Goal: Task Accomplishment & Management: Complete application form

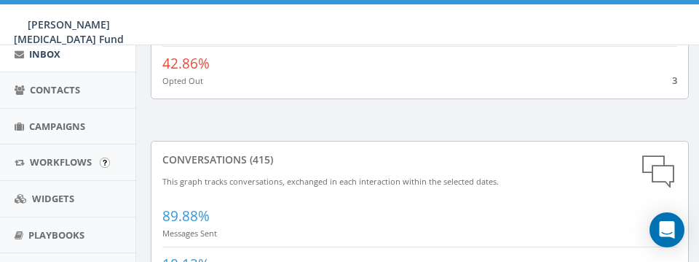
scroll to position [162, 0]
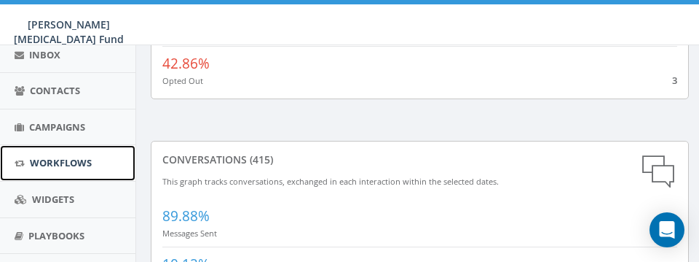
click at [74, 159] on span "Workflows" at bounding box center [61, 162] width 62 height 13
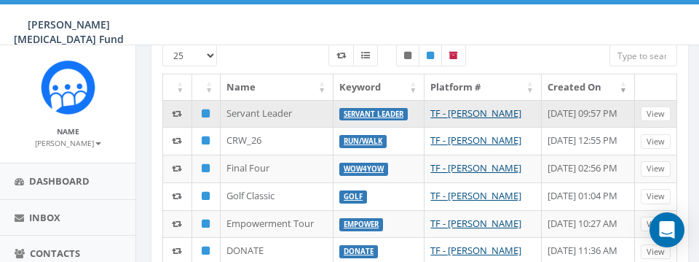
scroll to position [80, 0]
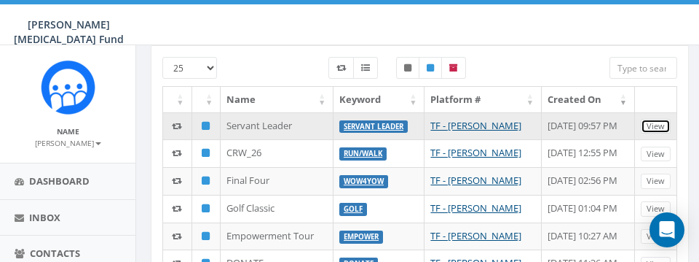
click at [659, 128] on link "View" at bounding box center [656, 126] width 30 height 15
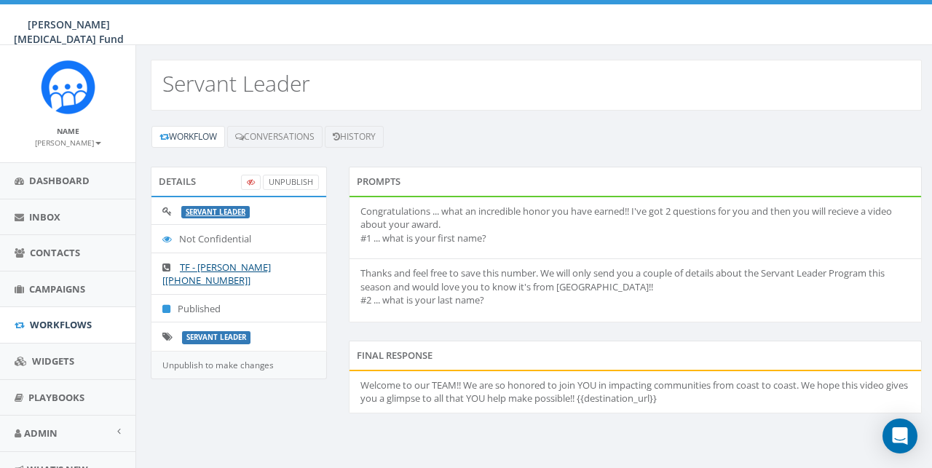
scroll to position [60, 0]
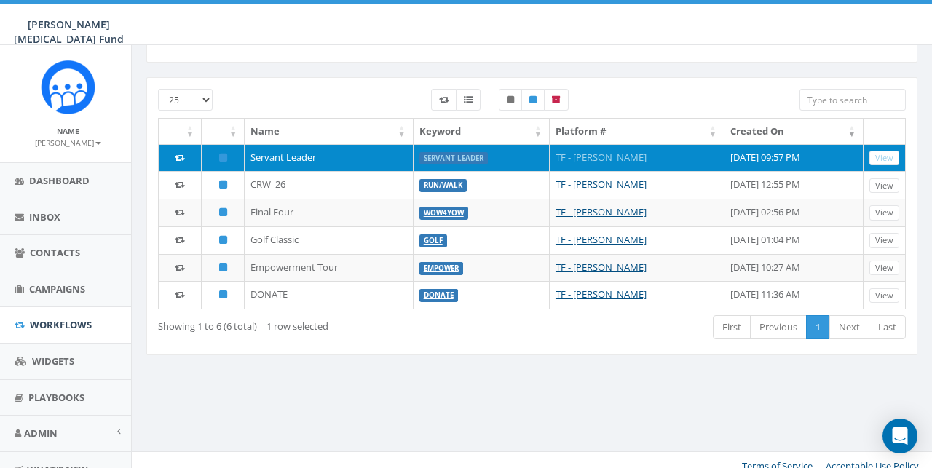
click at [289, 152] on td "Servant Leader" at bounding box center [329, 158] width 169 height 28
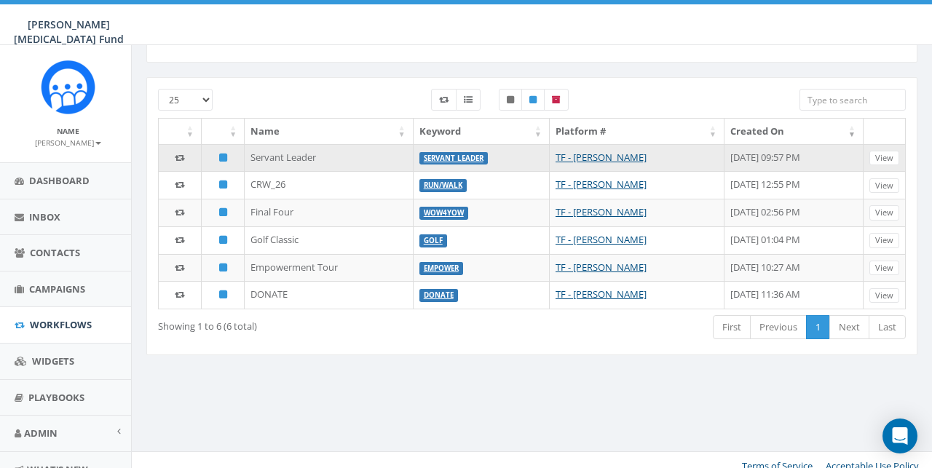
click at [277, 157] on td "Servant Leader" at bounding box center [329, 158] width 169 height 28
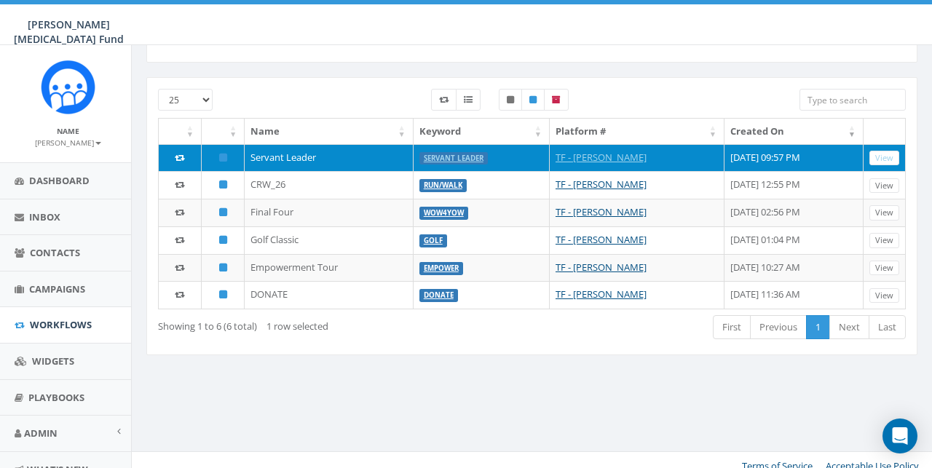
click at [178, 160] on icon at bounding box center [180, 157] width 10 height 9
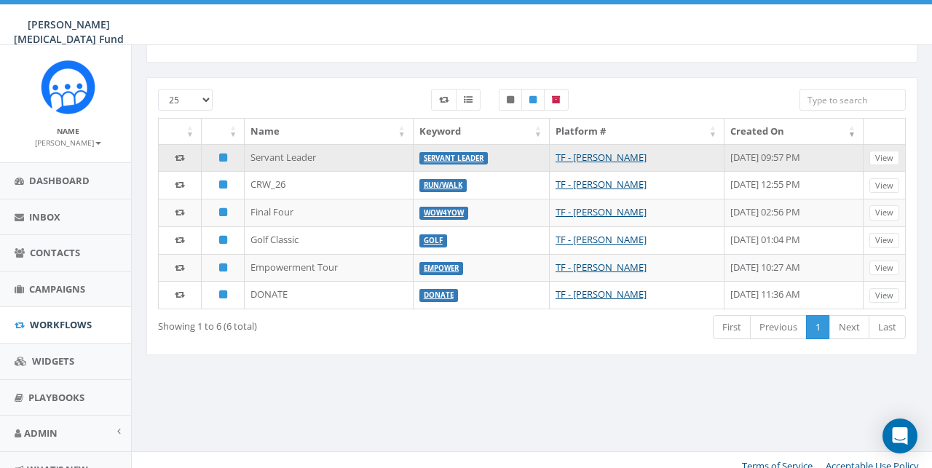
click at [175, 156] on icon at bounding box center [180, 157] width 10 height 9
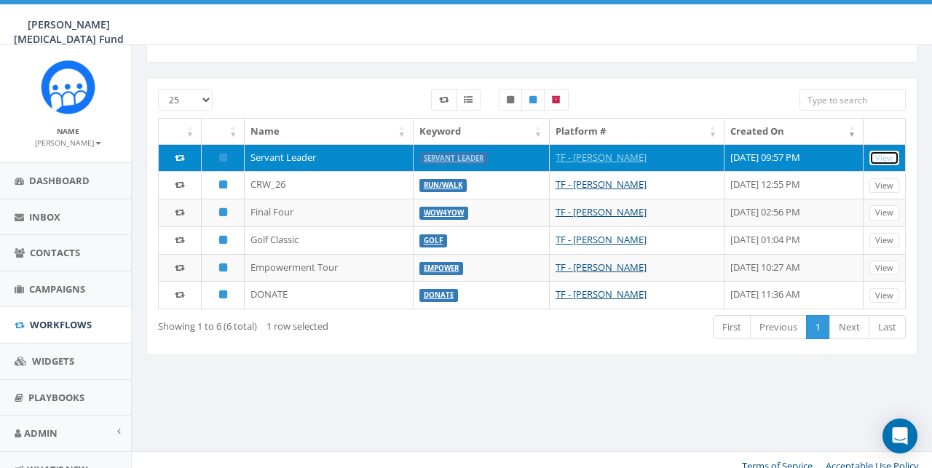
click at [883, 157] on link "View" at bounding box center [885, 158] width 30 height 15
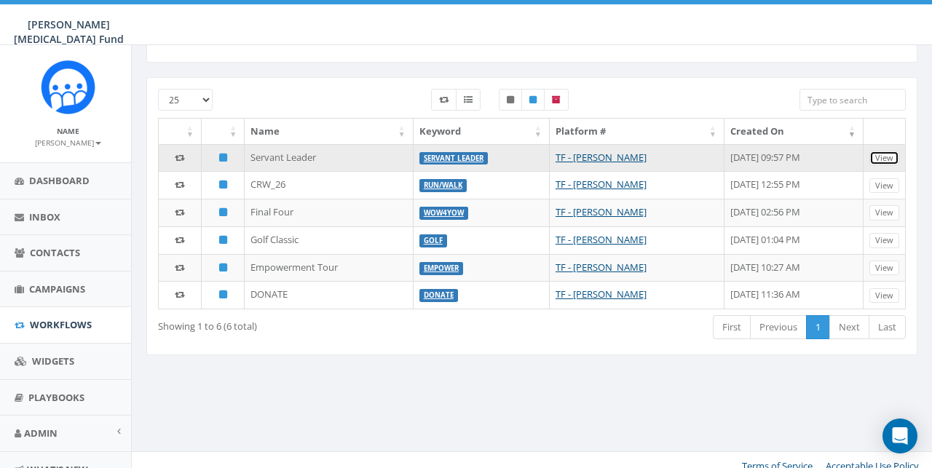
click at [878, 163] on link "View" at bounding box center [885, 158] width 30 height 15
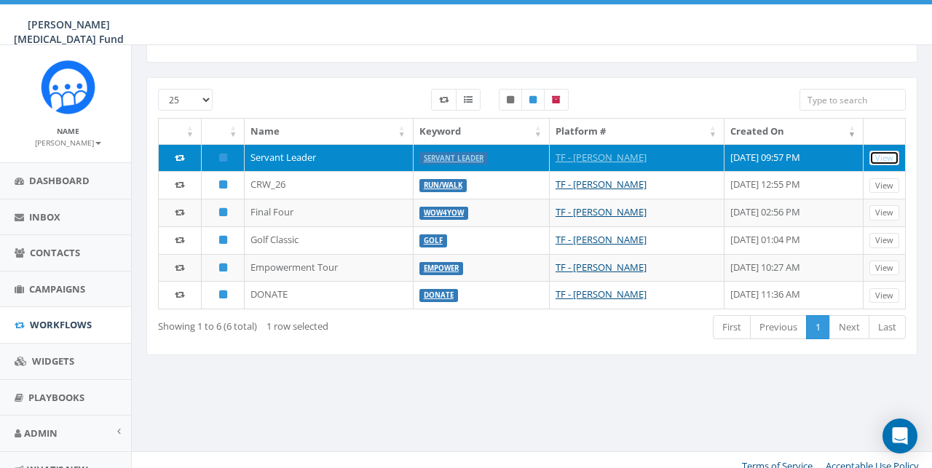
click at [878, 160] on link "View" at bounding box center [885, 158] width 30 height 15
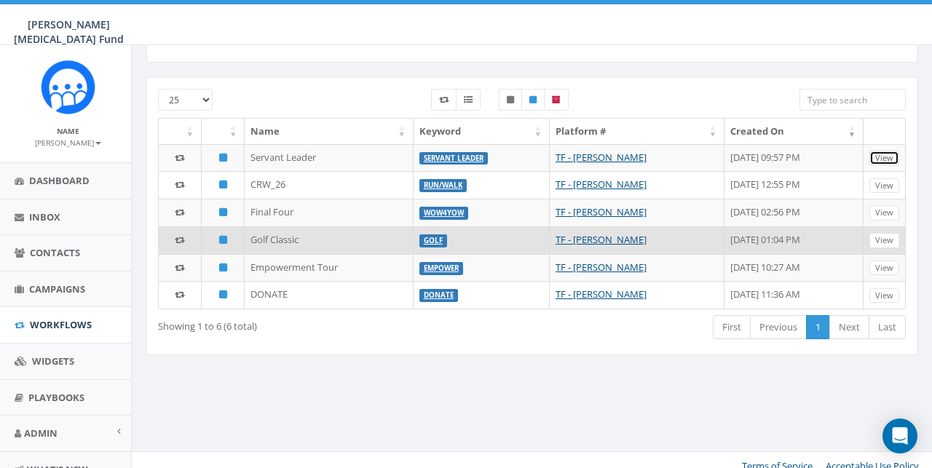
scroll to position [0, 4]
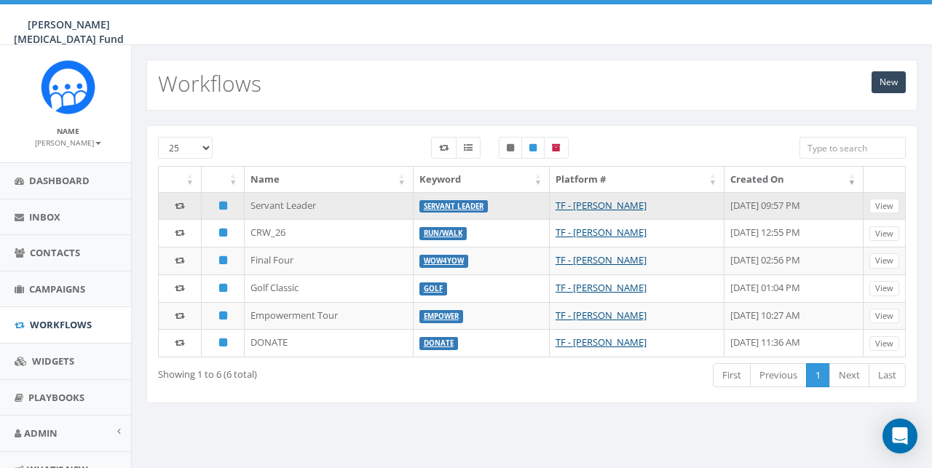
click at [286, 213] on td "Servant Leader" at bounding box center [329, 206] width 169 height 28
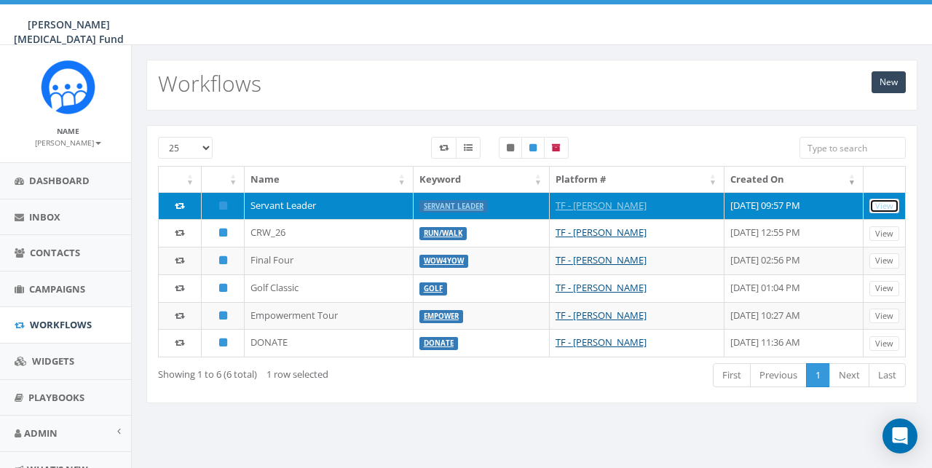
click at [888, 207] on link "View" at bounding box center [885, 206] width 30 height 15
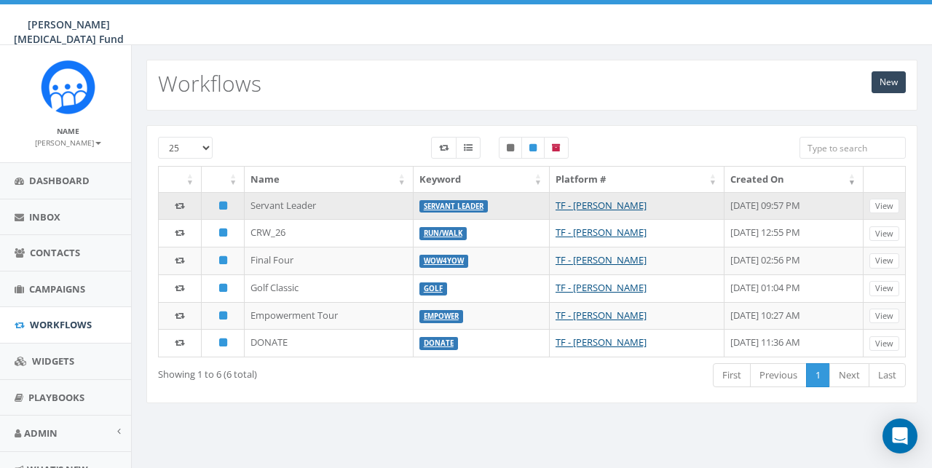
click at [727, 209] on td "September 07, 2025 09:57 PM" at bounding box center [794, 206] width 139 height 28
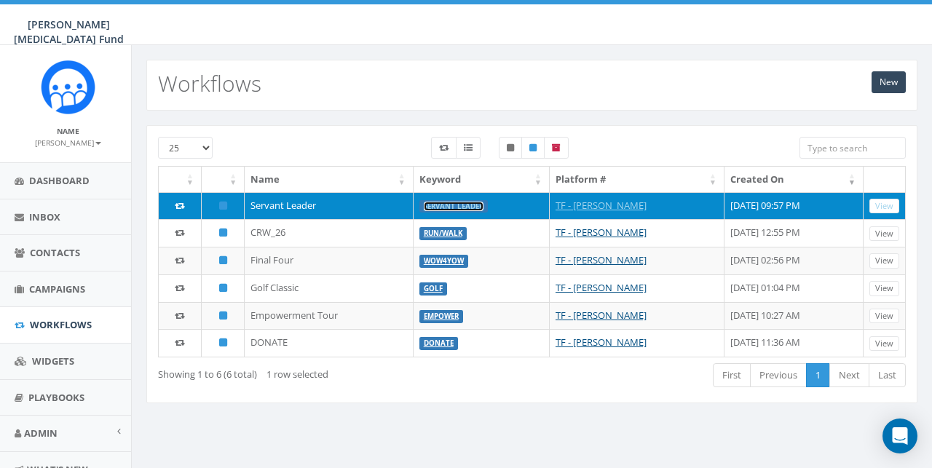
click at [424, 205] on link "Servant Leader" at bounding box center [454, 206] width 60 height 9
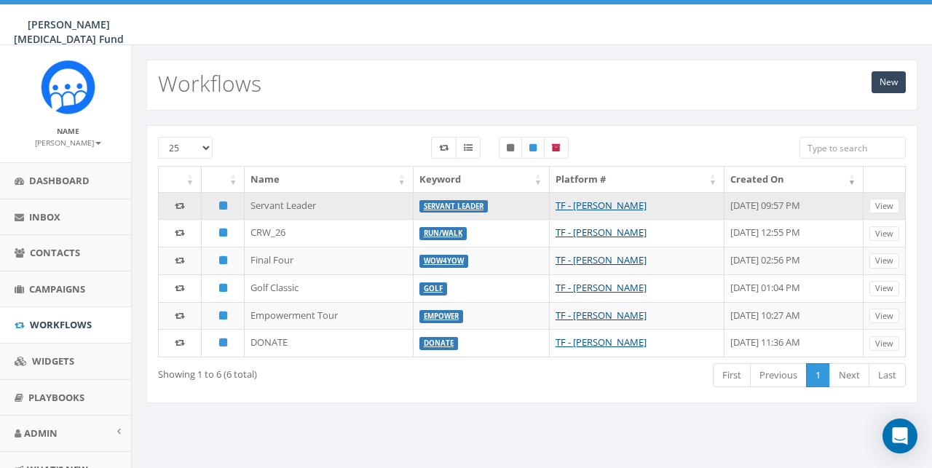
click at [305, 208] on td "Servant Leader" at bounding box center [329, 206] width 169 height 28
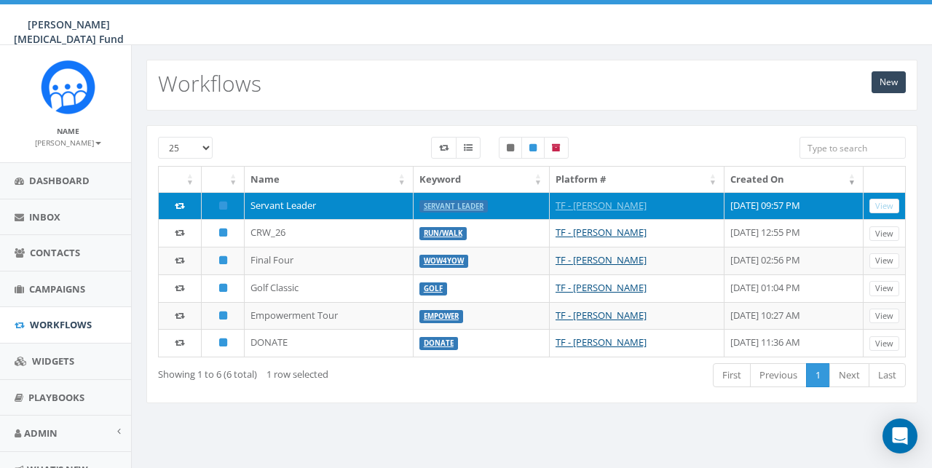
click at [175, 207] on icon at bounding box center [180, 205] width 10 height 9
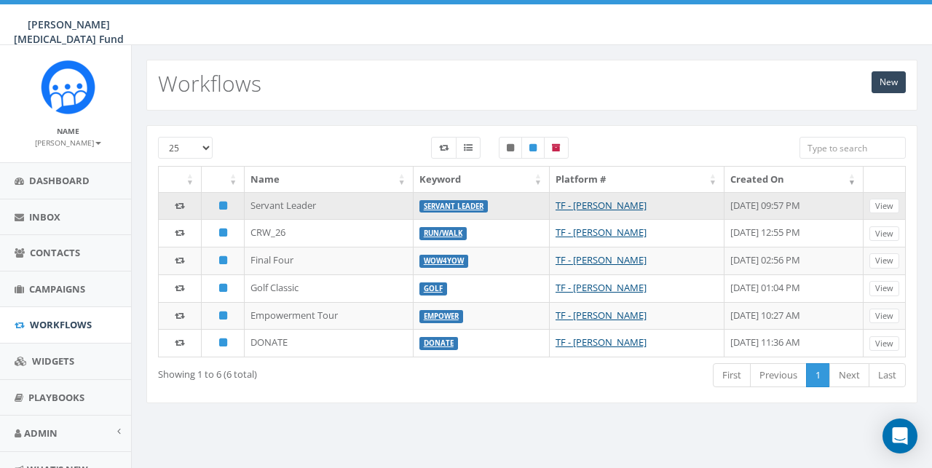
click at [281, 206] on td "Servant Leader" at bounding box center [329, 206] width 169 height 28
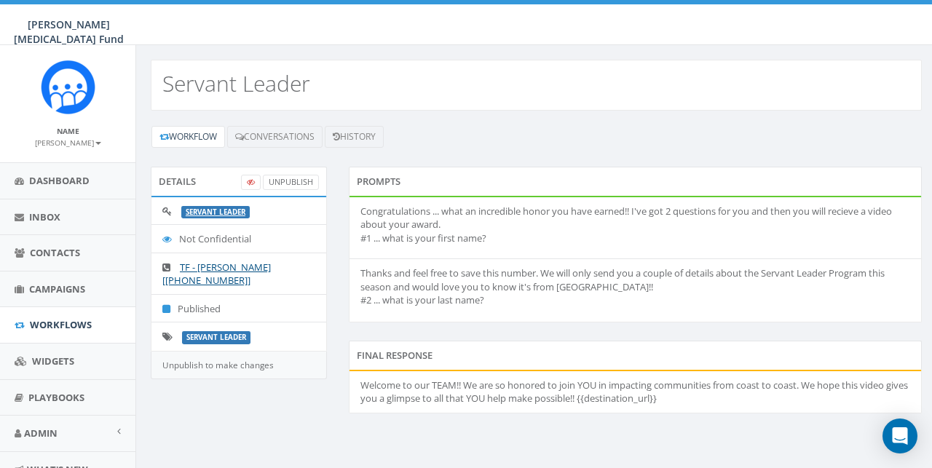
click at [166, 338] on icon at bounding box center [170, 336] width 17 height 9
click at [53, 323] on span "Workflows" at bounding box center [61, 324] width 62 height 13
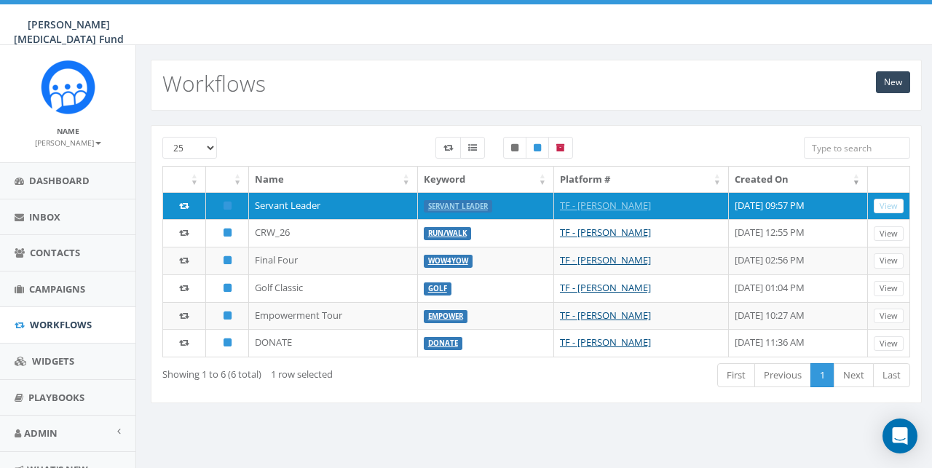
click at [98, 144] on b at bounding box center [98, 143] width 6 height 3
click at [411, 98] on div "New Workflows" at bounding box center [536, 85] width 771 height 51
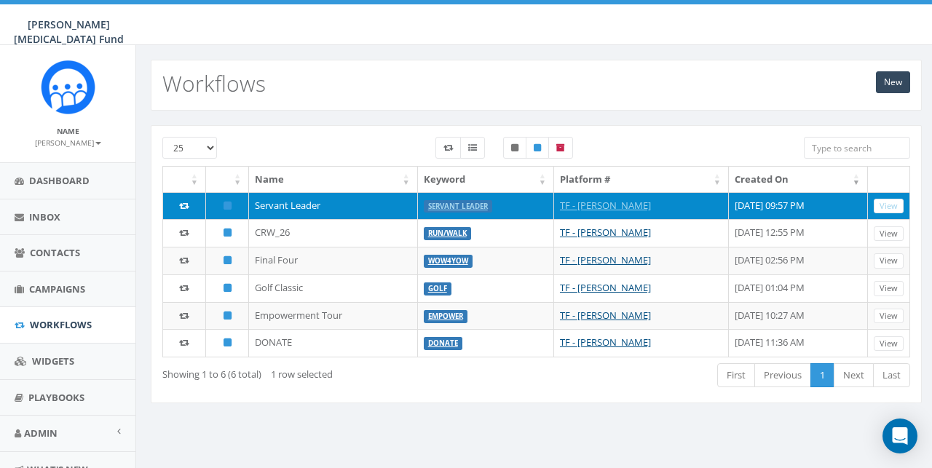
click at [294, 207] on td "Servant Leader" at bounding box center [333, 206] width 169 height 28
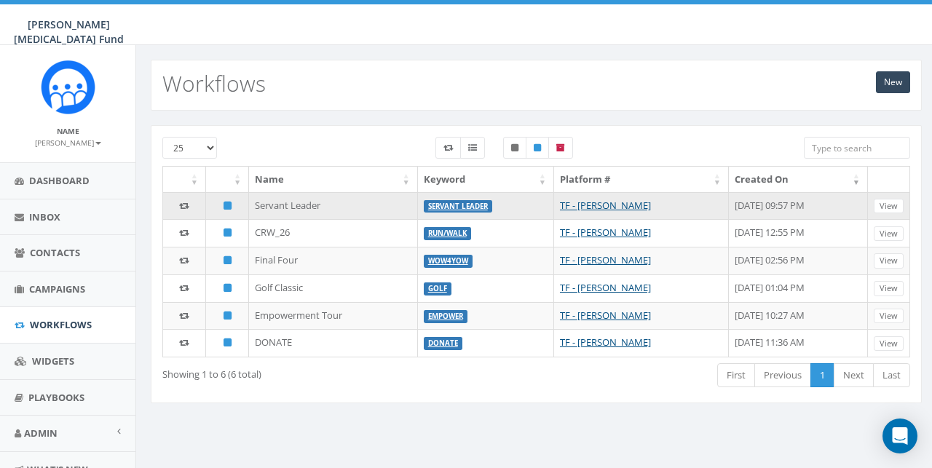
click at [352, 200] on td "Servant Leader" at bounding box center [333, 206] width 169 height 28
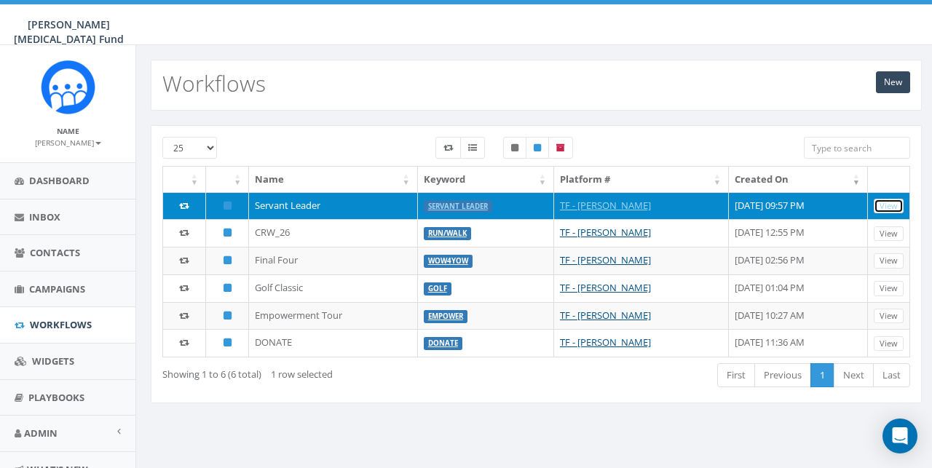
click at [890, 207] on link "View" at bounding box center [889, 206] width 30 height 15
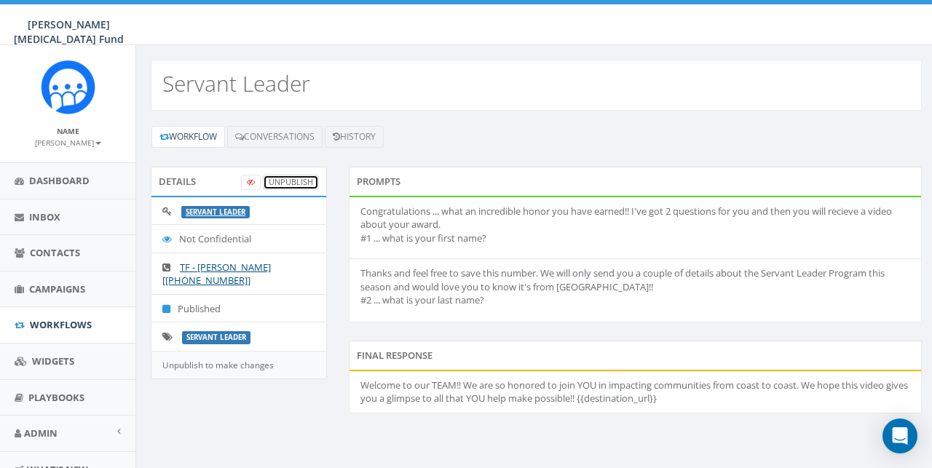
click at [279, 181] on link "UnPublish" at bounding box center [291, 182] width 56 height 15
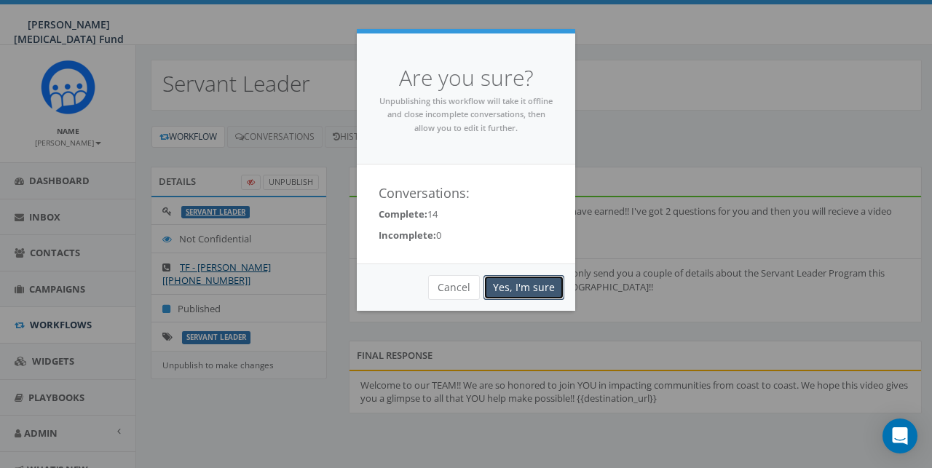
click at [521, 285] on link "Yes, I'm sure" at bounding box center [524, 287] width 81 height 25
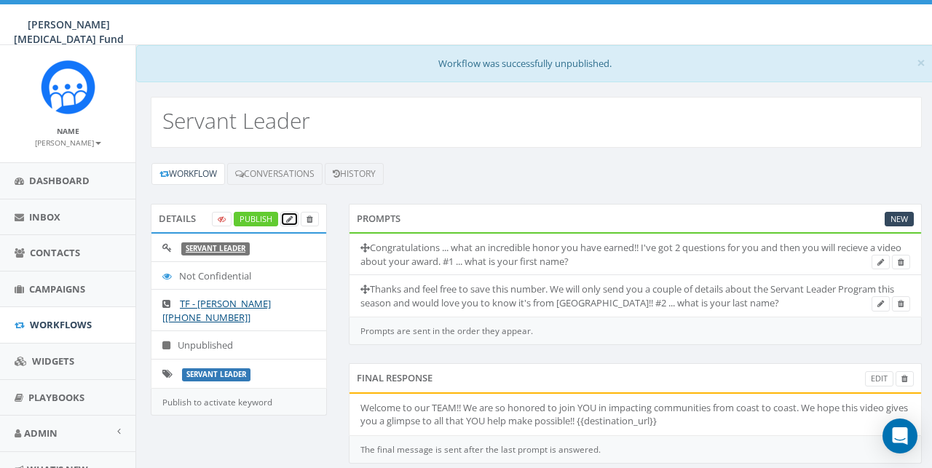
click at [288, 217] on icon at bounding box center [289, 220] width 7 height 8
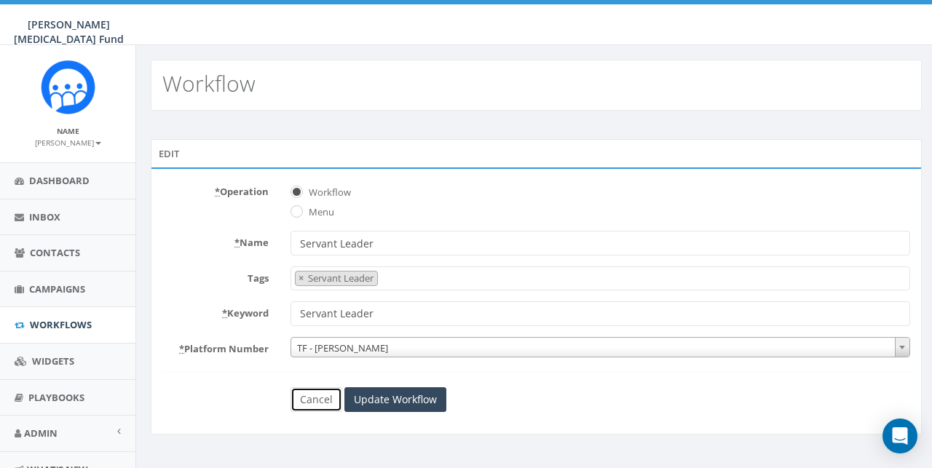
click at [308, 395] on link "Cancel" at bounding box center [317, 400] width 52 height 25
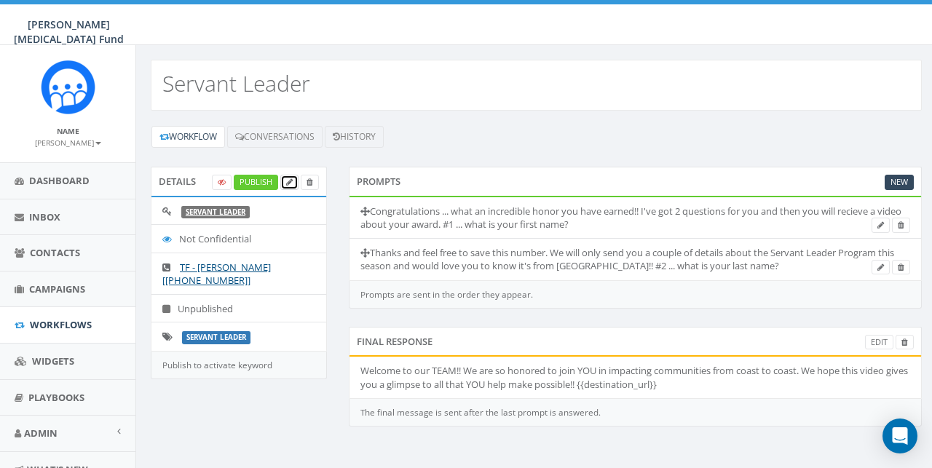
click at [289, 182] on icon at bounding box center [289, 182] width 7 height 8
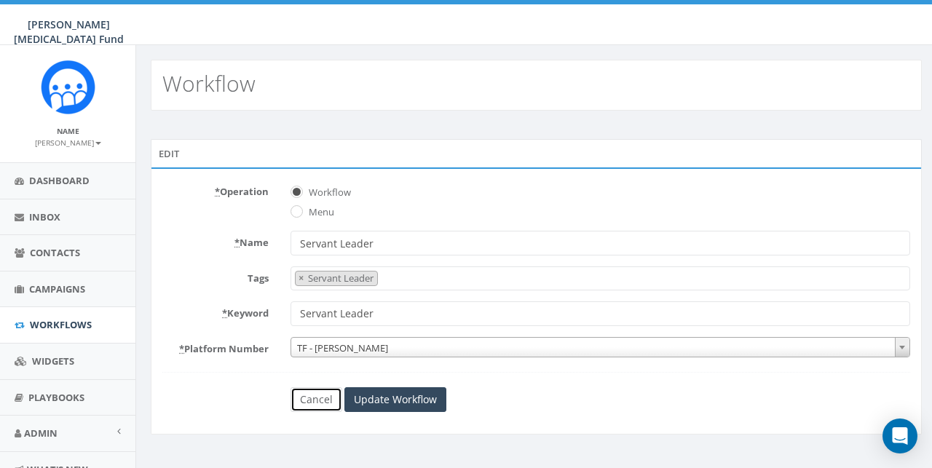
click at [315, 398] on link "Cancel" at bounding box center [317, 400] width 52 height 25
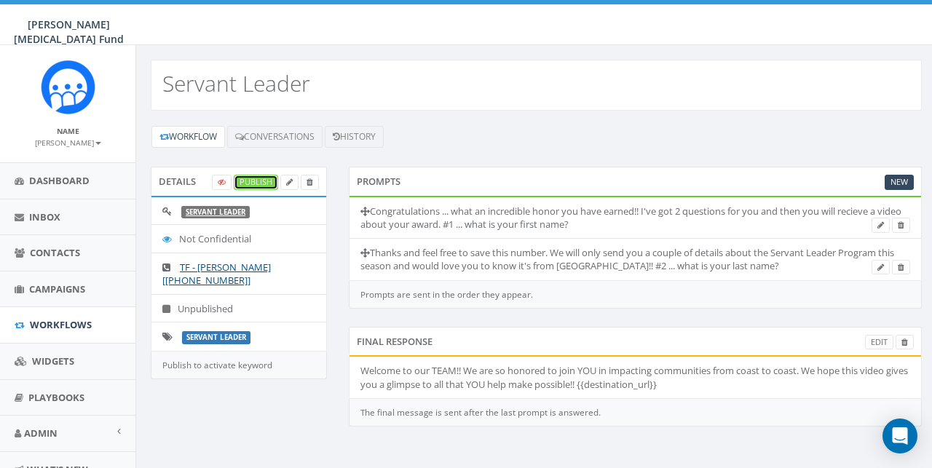
click at [256, 184] on link "Publish" at bounding box center [256, 182] width 44 height 15
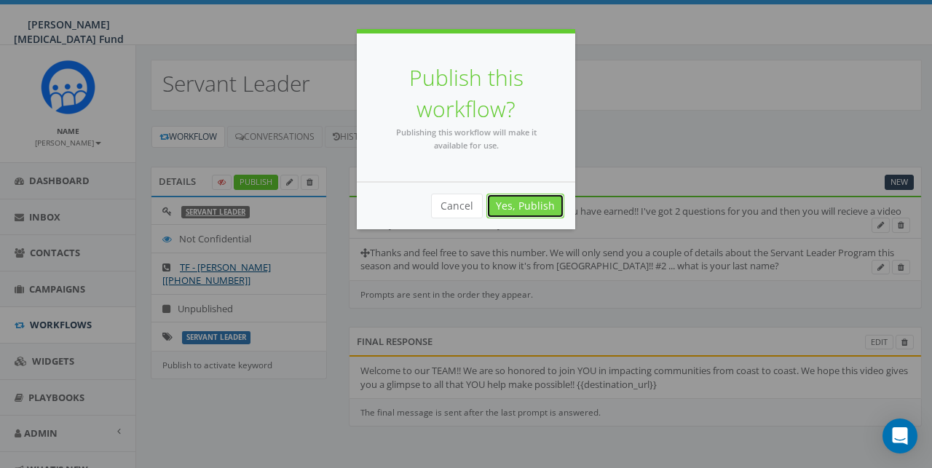
click at [525, 201] on link "Yes, Publish" at bounding box center [526, 206] width 78 height 25
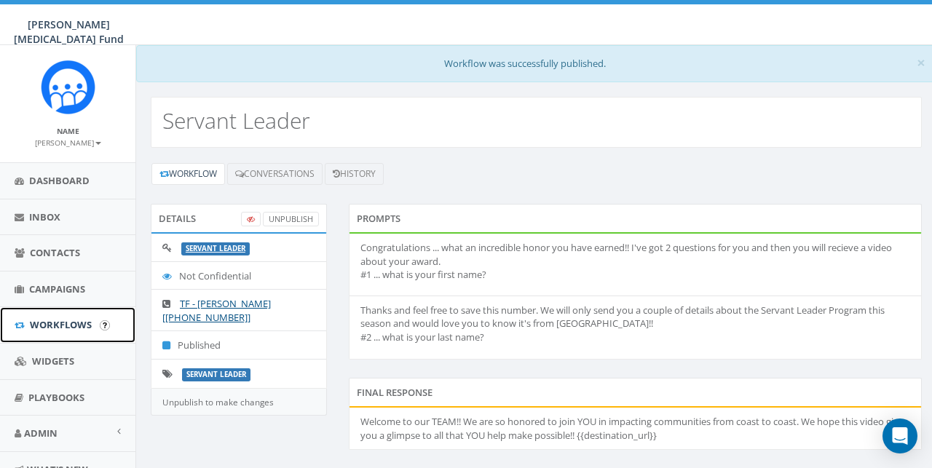
click at [72, 318] on span "Workflows" at bounding box center [61, 324] width 62 height 13
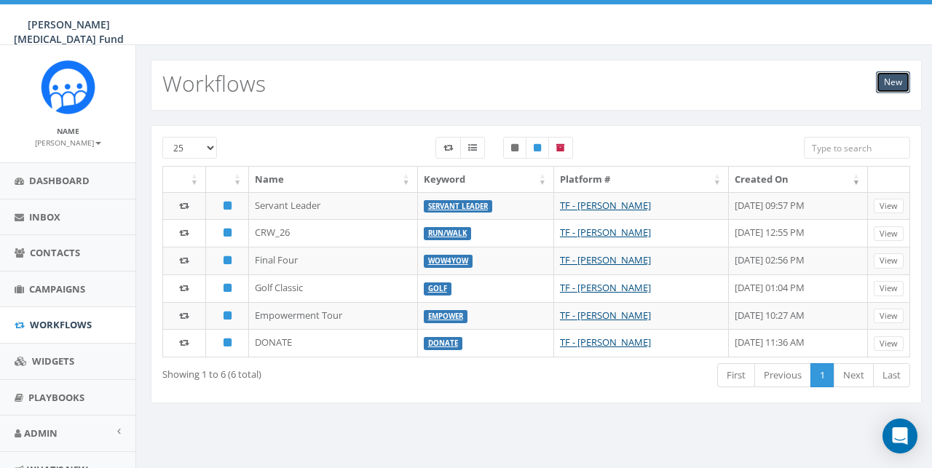
click at [890, 85] on link "New" at bounding box center [893, 82] width 34 height 22
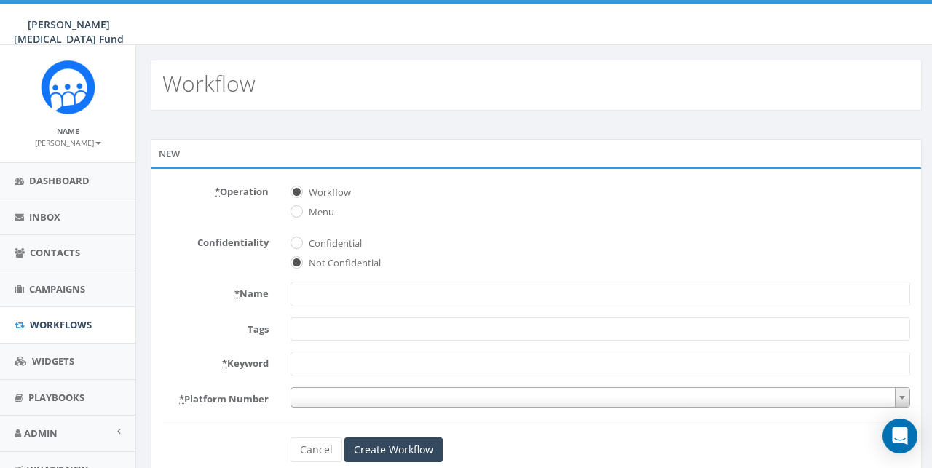
select select
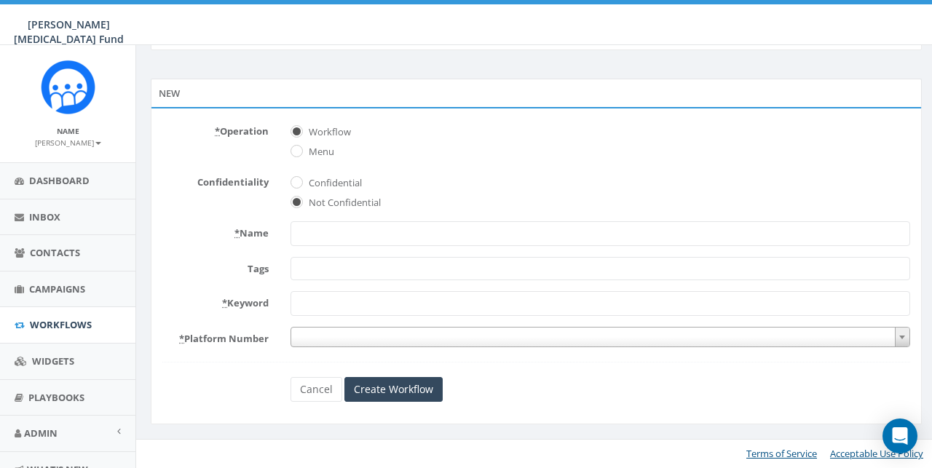
click at [302, 238] on input "* Name" at bounding box center [601, 233] width 620 height 25
type input "Officials"
click at [321, 272] on span at bounding box center [601, 268] width 620 height 23
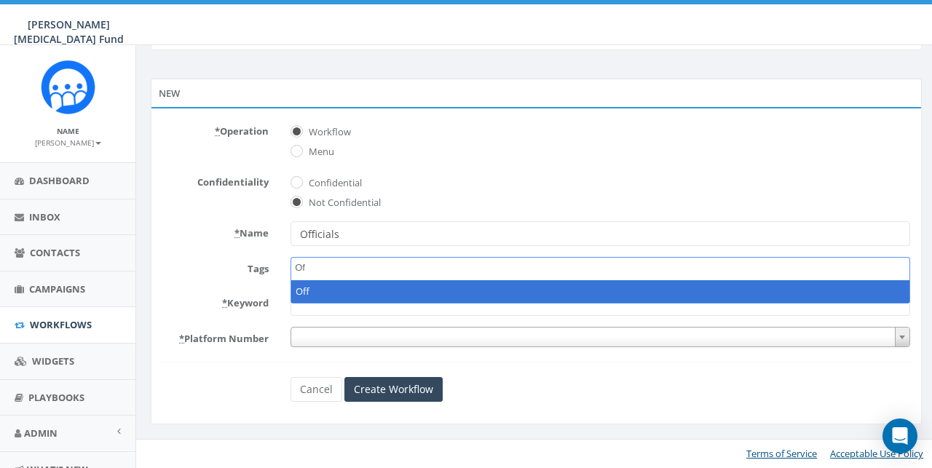
type textarea "O"
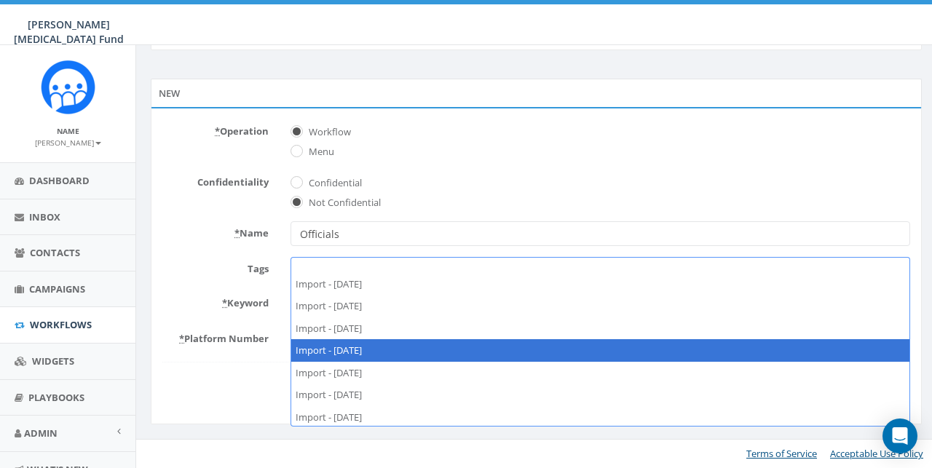
scroll to position [678, 0]
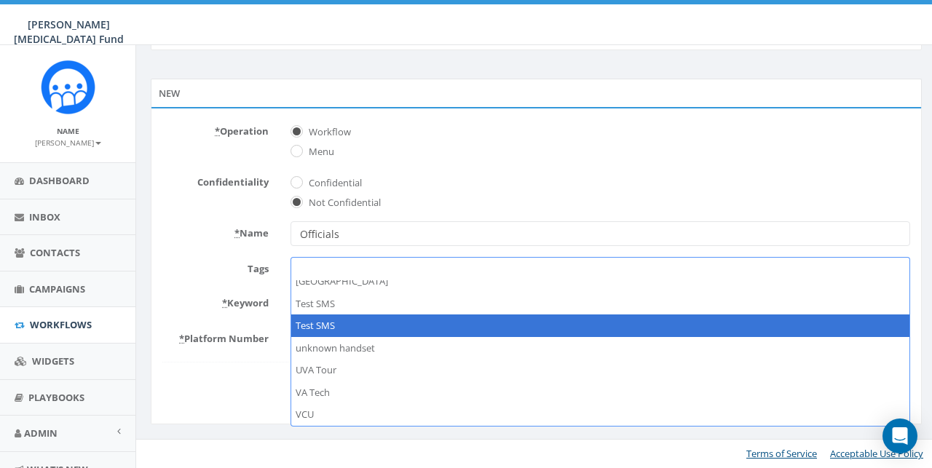
click at [206, 253] on form "* Operation Workflow Menu Confidentiality Confidential Not Confidential * Name …" at bounding box center [536, 260] width 748 height 283
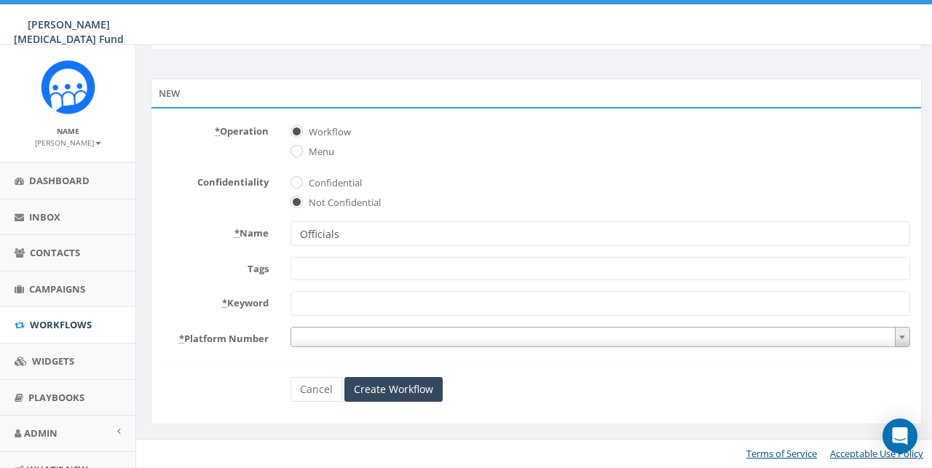
click at [315, 302] on input "* Keyword" at bounding box center [601, 303] width 620 height 25
type input "Officials Campaign"
click at [356, 334] on span at bounding box center [601, 337] width 620 height 20
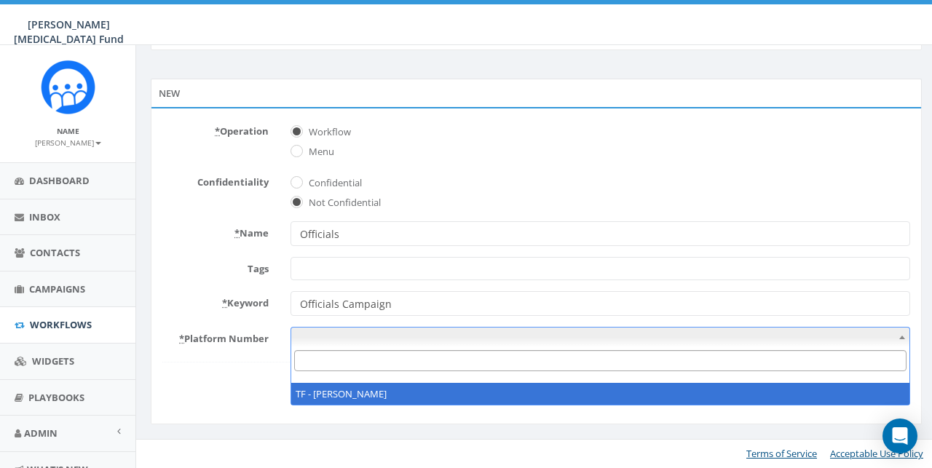
select select "6882889"
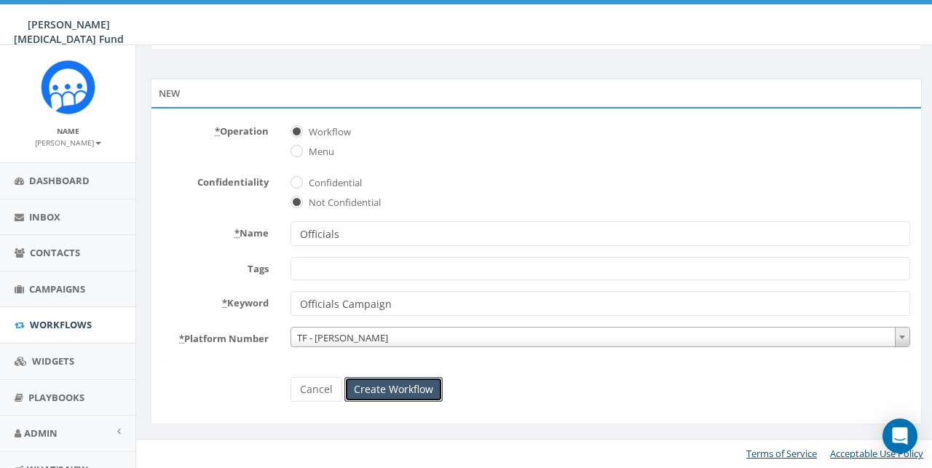
click at [392, 393] on input "Create Workflow" at bounding box center [394, 389] width 98 height 25
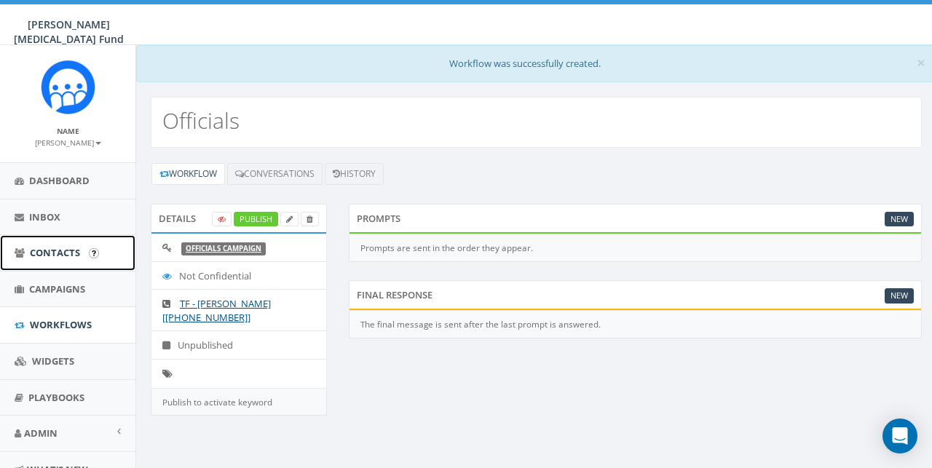
click at [47, 254] on span "Contacts" at bounding box center [55, 252] width 50 height 13
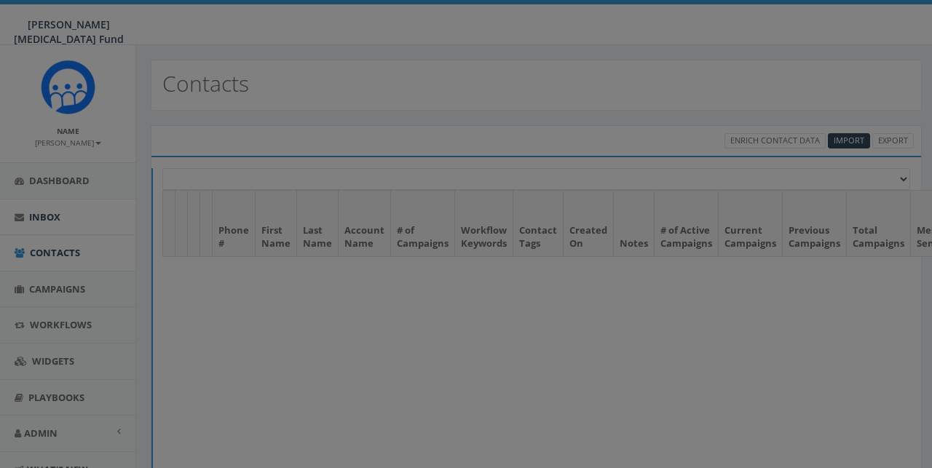
select select
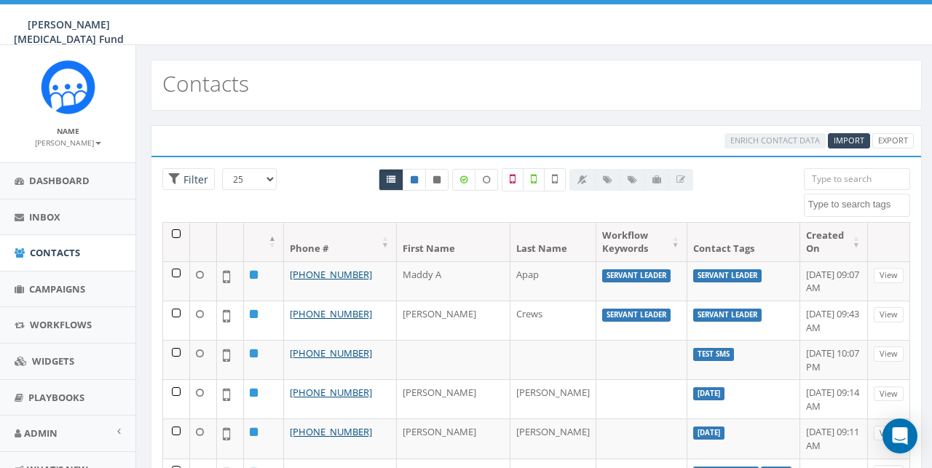
click at [824, 180] on input "search" at bounding box center [857, 179] width 106 height 22
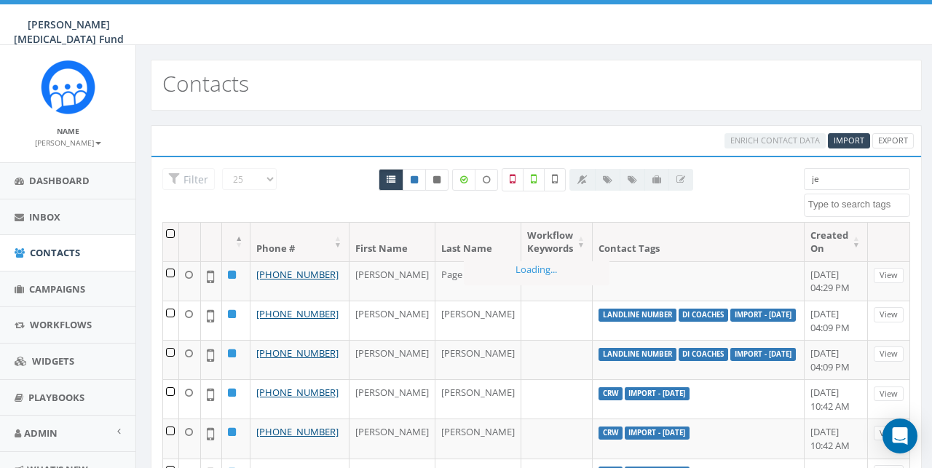
type input "j"
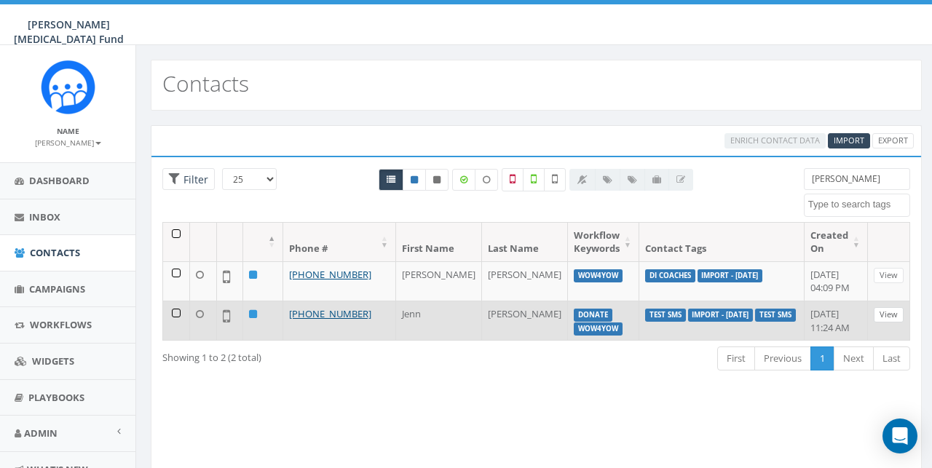
type input "[PERSON_NAME]"
click at [894, 321] on link "View" at bounding box center [889, 314] width 30 height 15
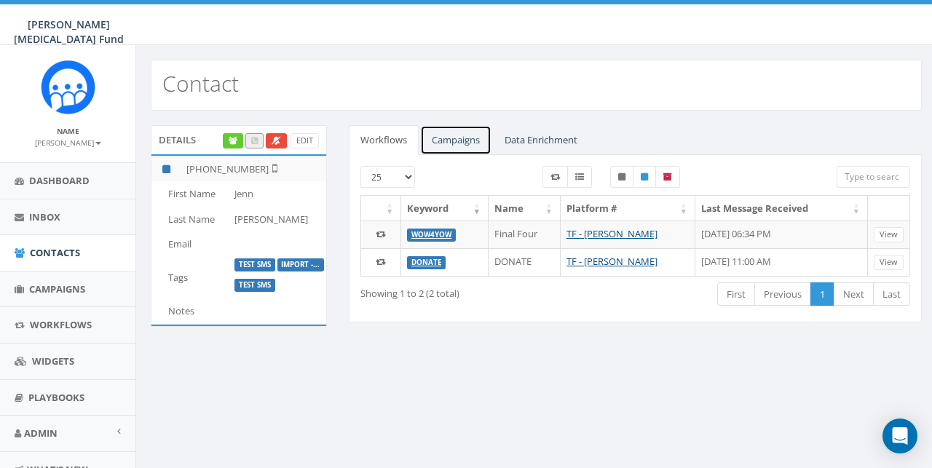
click at [460, 135] on link "Campaigns" at bounding box center [455, 140] width 71 height 30
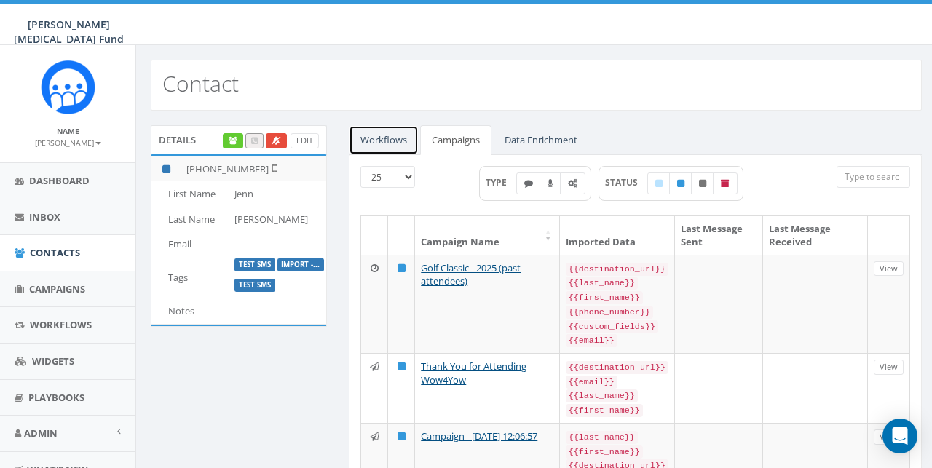
click at [386, 144] on link "Workflows" at bounding box center [384, 140] width 70 height 30
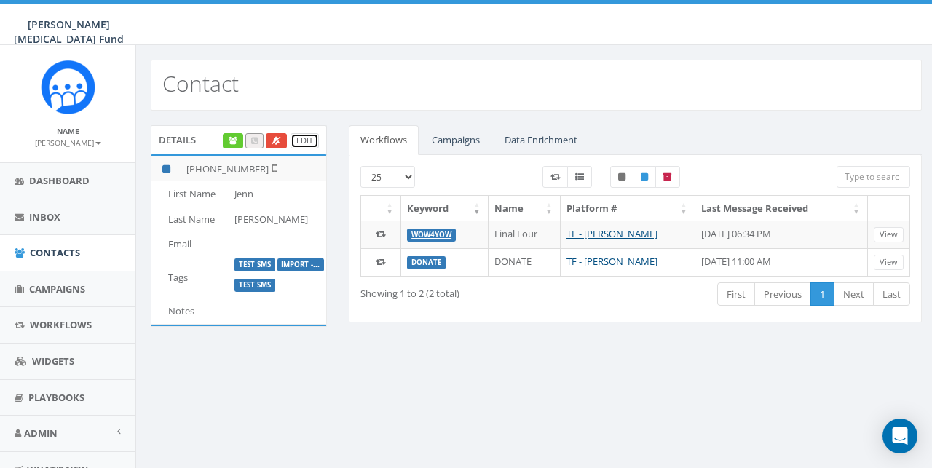
click at [306, 140] on link "Edit" at bounding box center [305, 140] width 28 height 15
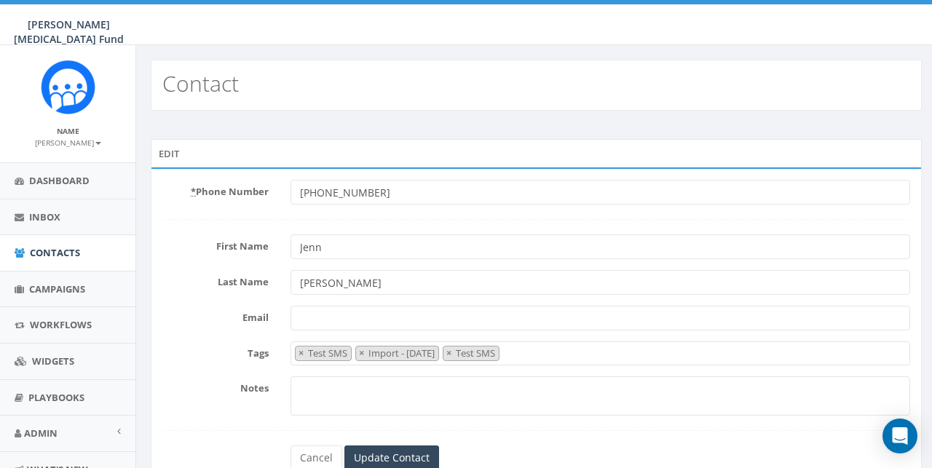
select select "Test SMS"
click at [559, 353] on span "× Test SMS × Import - 06/11/2024 × Test SMS" at bounding box center [601, 354] width 620 height 24
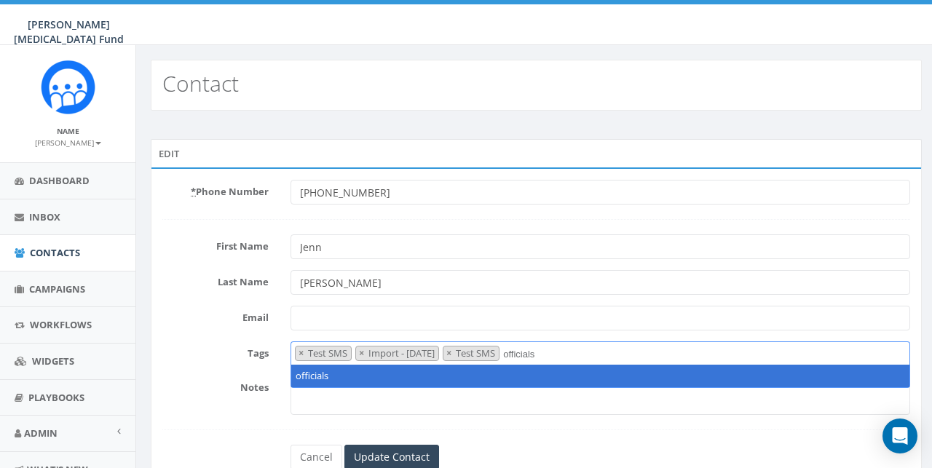
type textarea "officials"
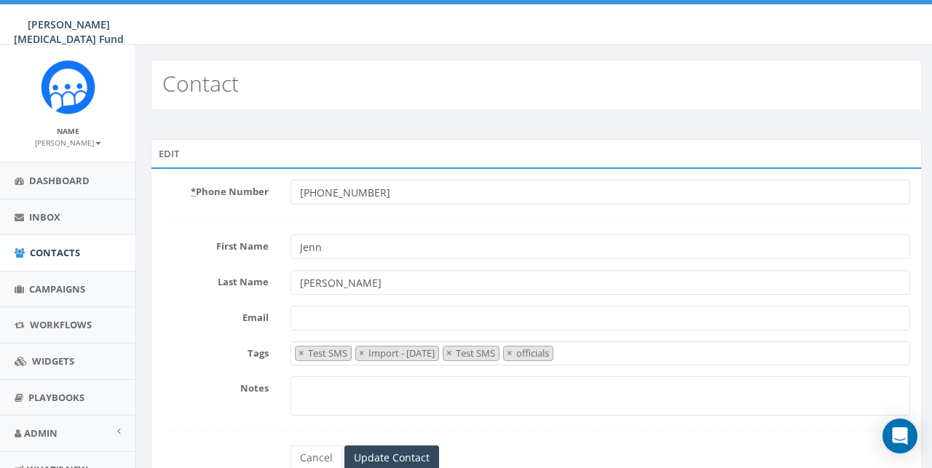
scroll to position [60, 0]
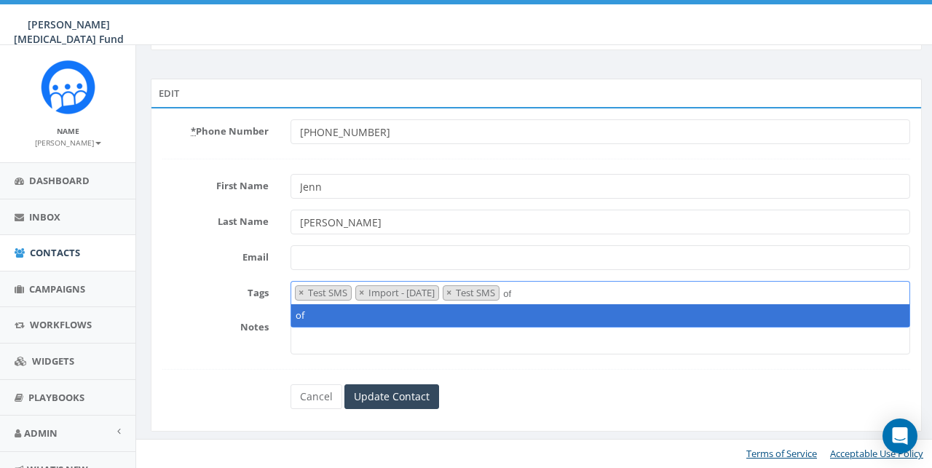
type textarea "o"
type textarea "Officials 2026"
click at [395, 400] on input "Update Contact" at bounding box center [392, 397] width 95 height 25
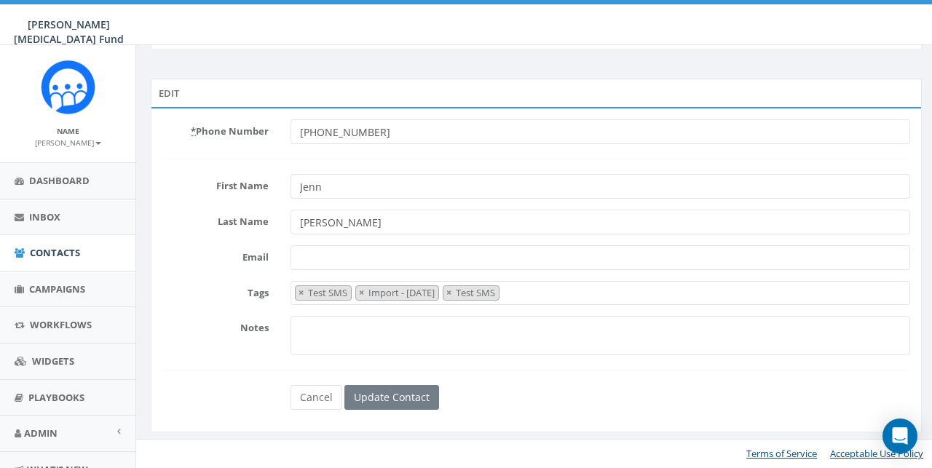
click at [566, 298] on span "× Test SMS × Import - [DATE] × Test SMS" at bounding box center [601, 293] width 620 height 24
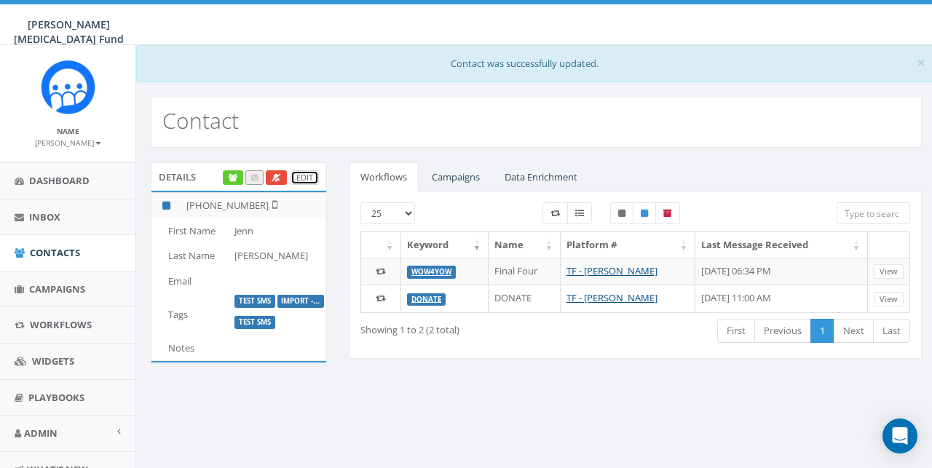
click at [302, 173] on link "Edit" at bounding box center [305, 177] width 28 height 15
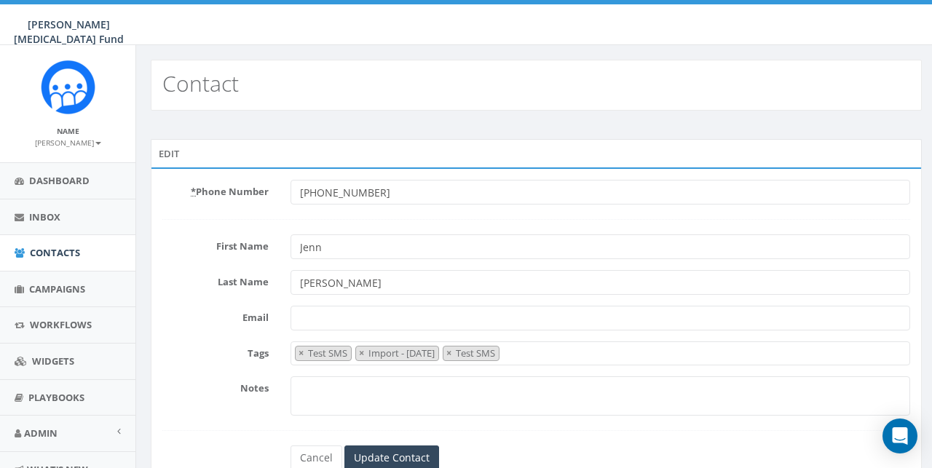
select select "Test SMS"
click at [560, 348] on span "× Test SMS × Import - [DATE] × Test SMS" at bounding box center [601, 354] width 620 height 24
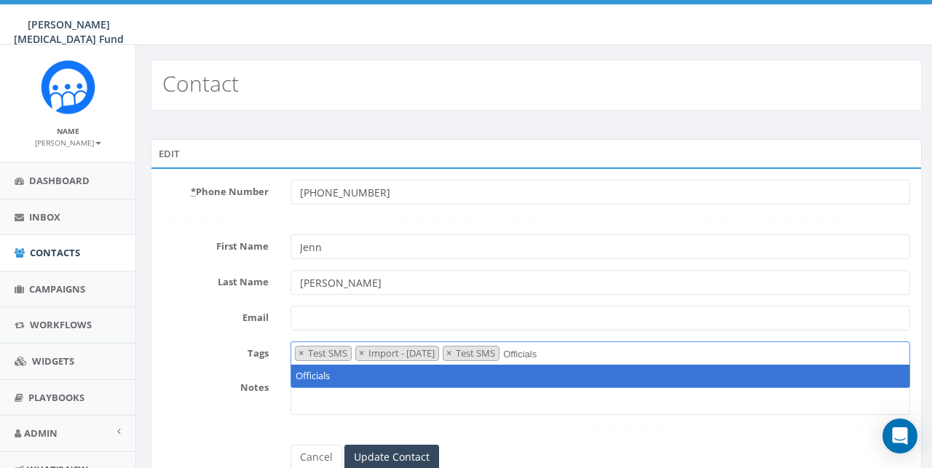
type textarea "Officials"
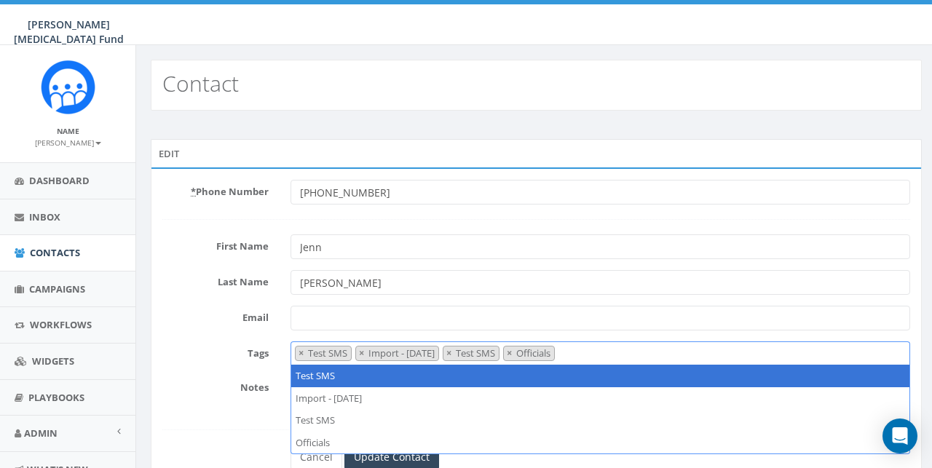
click at [199, 345] on label "Tags" at bounding box center [216, 351] width 128 height 19
click at [291, 342] on select "Test SMS Import - [DATE] Test SMS Officials" at bounding box center [291, 342] width 1 height 1
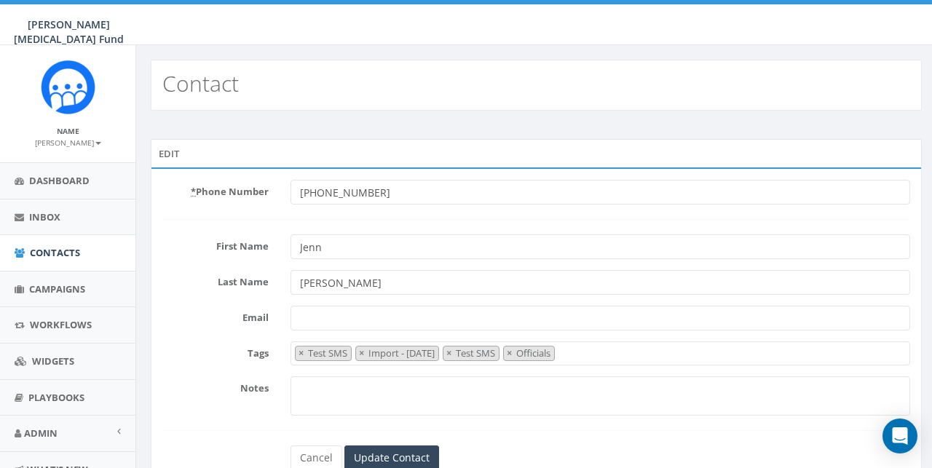
scroll to position [49, 0]
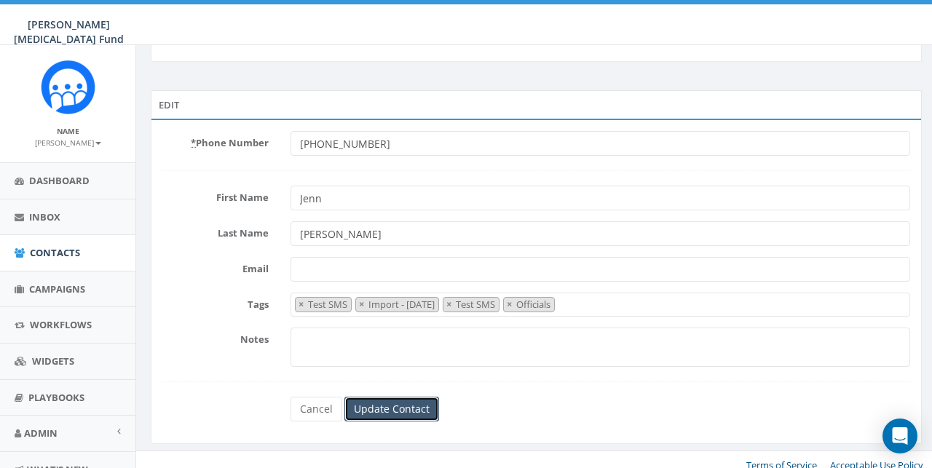
click at [393, 405] on input "Update Contact" at bounding box center [392, 409] width 95 height 25
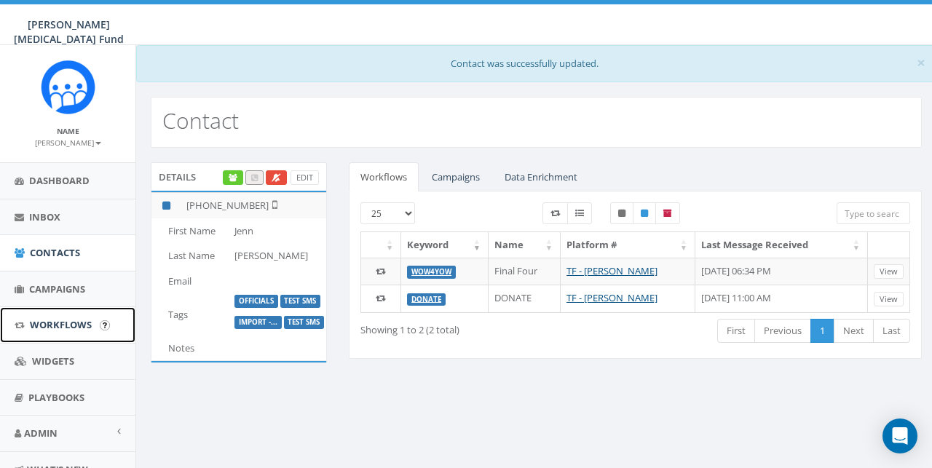
click at [57, 323] on span "Workflows" at bounding box center [61, 324] width 62 height 13
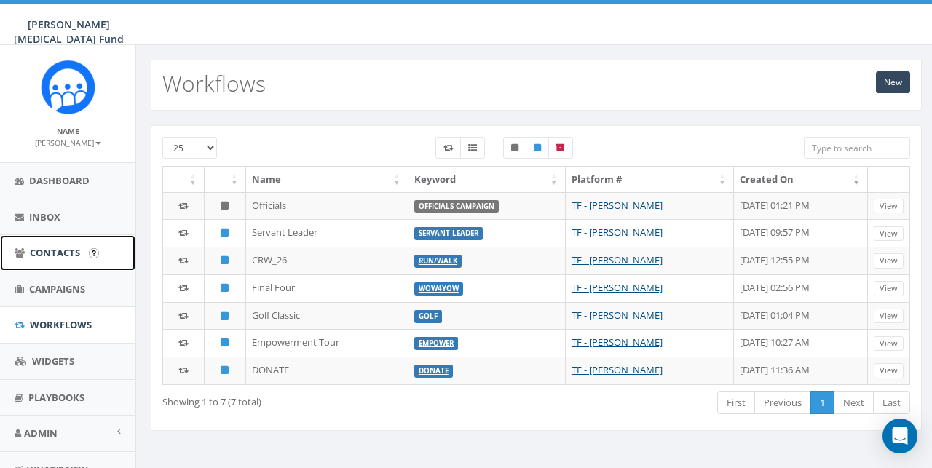
click at [51, 253] on span "Contacts" at bounding box center [55, 252] width 50 height 13
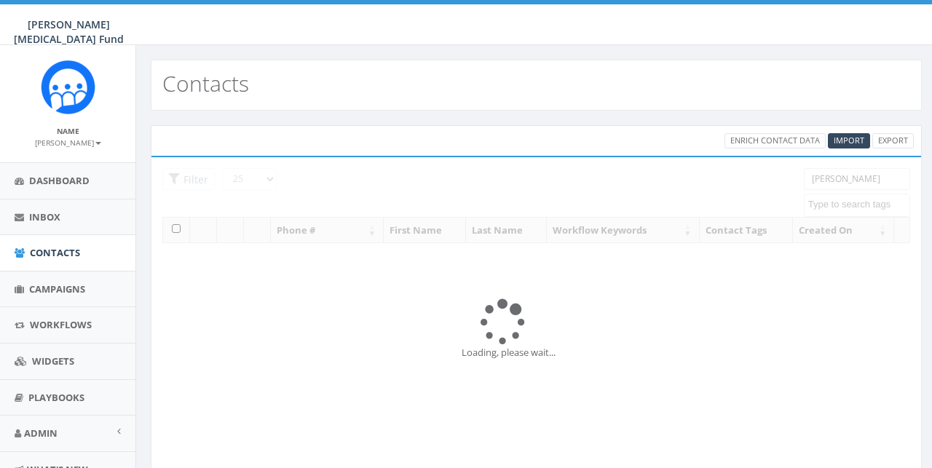
select select
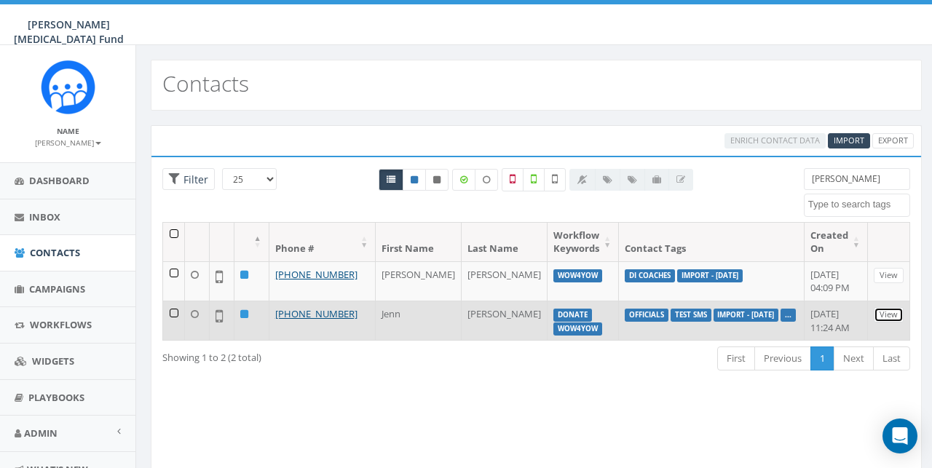
click at [891, 314] on link "View" at bounding box center [889, 314] width 30 height 15
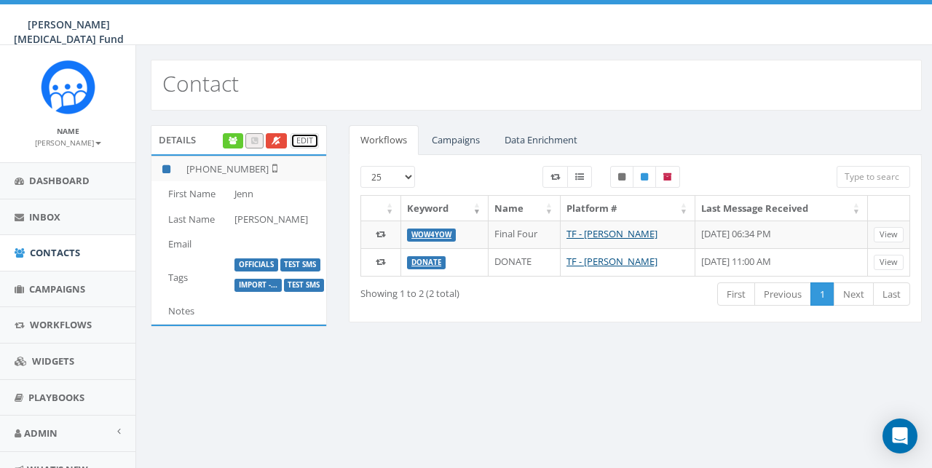
click at [302, 139] on link "Edit" at bounding box center [305, 140] width 28 height 15
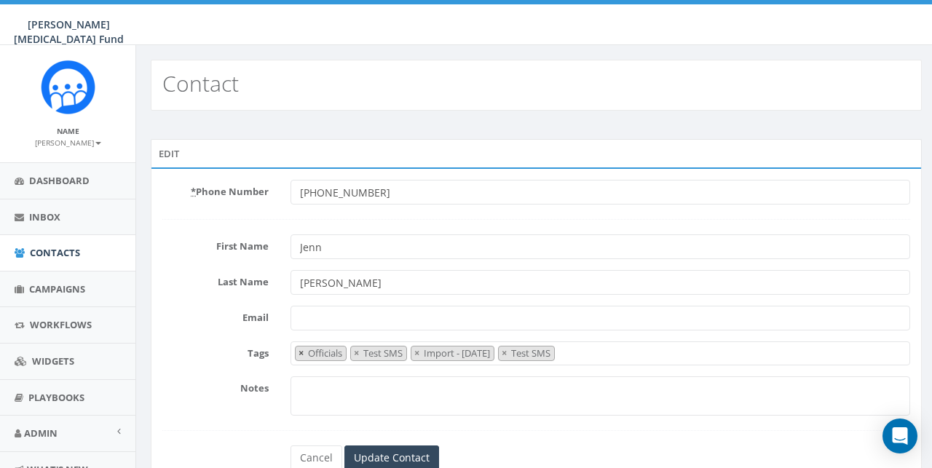
click at [303, 353] on span "×" at bounding box center [301, 353] width 5 height 13
select select "Test SMS"
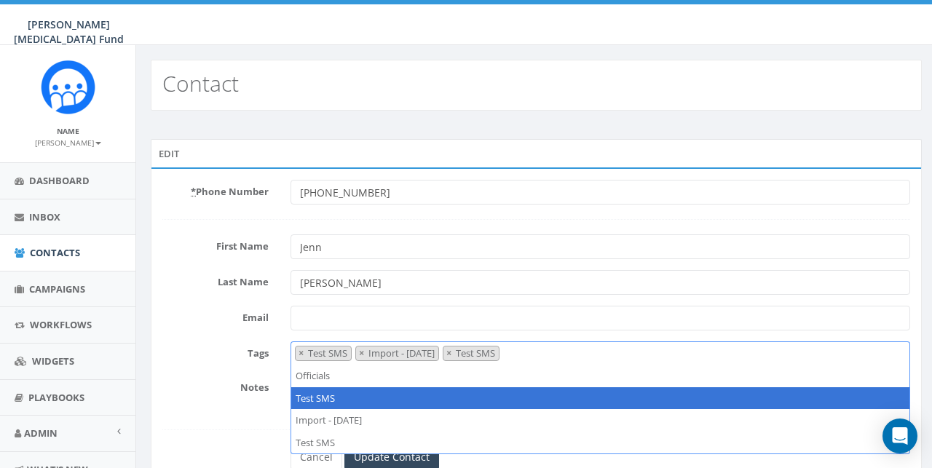
click at [566, 353] on span "× Test SMS × Import - [DATE] × Test SMS" at bounding box center [601, 353] width 620 height 23
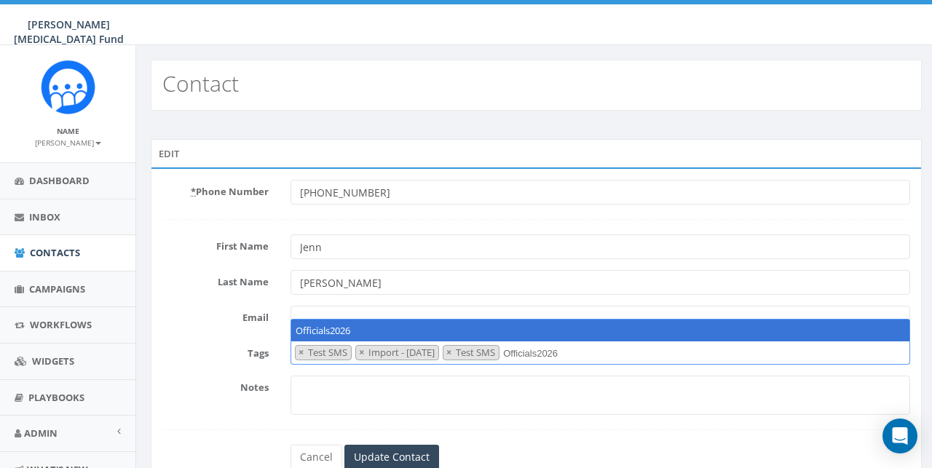
type textarea "Officials2026"
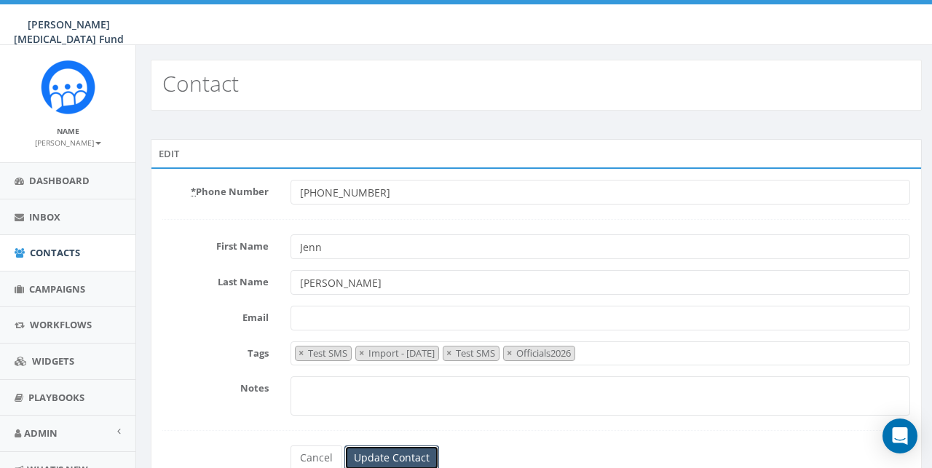
click at [417, 451] on input "Update Contact" at bounding box center [392, 458] width 95 height 25
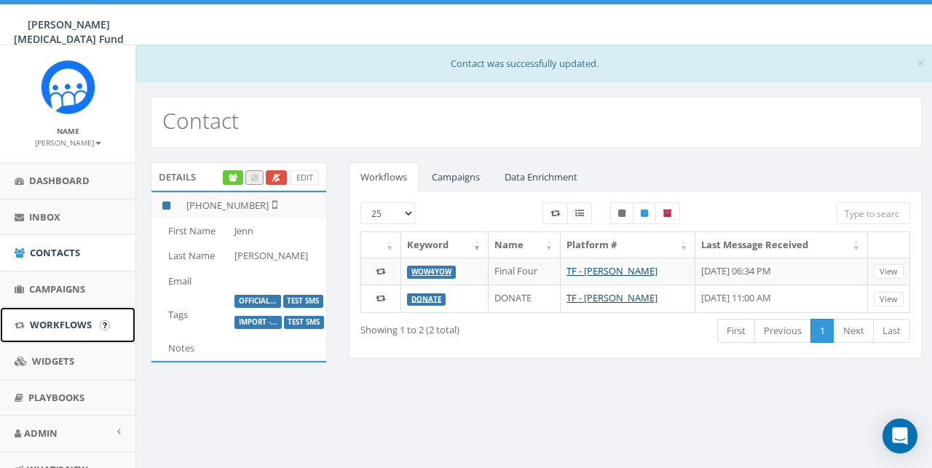
click at [56, 323] on span "Workflows" at bounding box center [61, 324] width 62 height 13
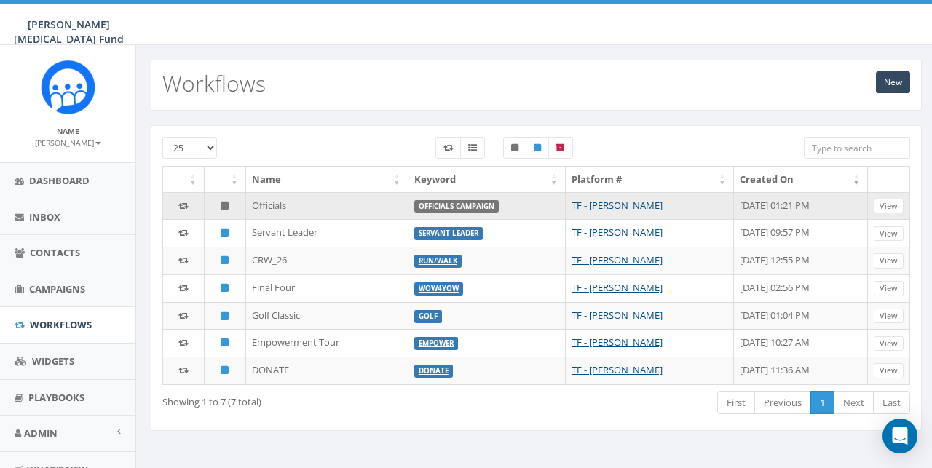
click at [261, 205] on td "Officials" at bounding box center [327, 206] width 162 height 28
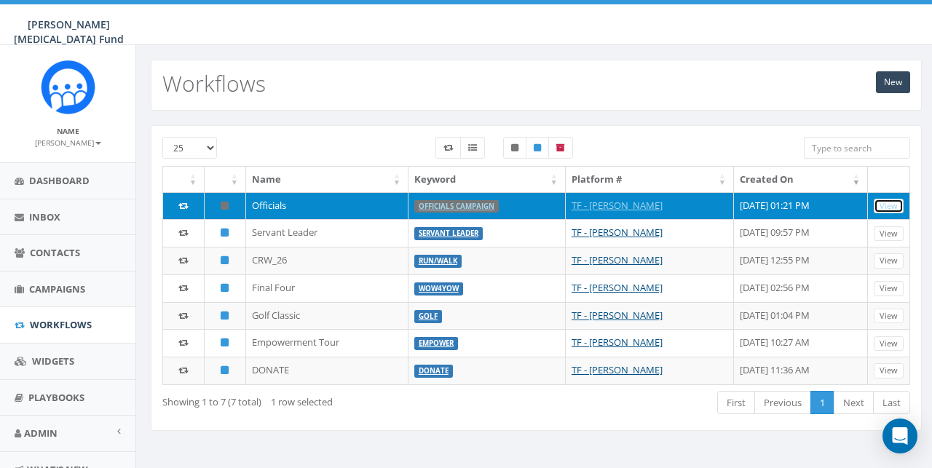
click at [899, 203] on link "View" at bounding box center [889, 206] width 30 height 15
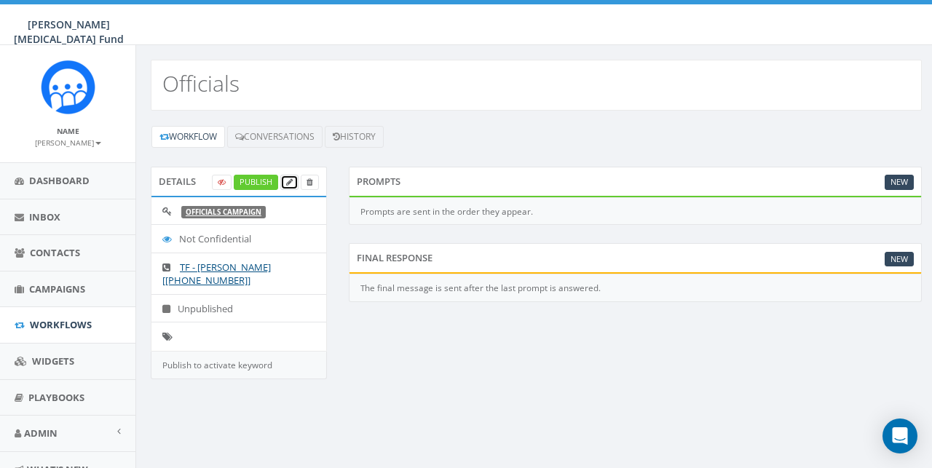
click at [294, 179] on link at bounding box center [289, 182] width 18 height 15
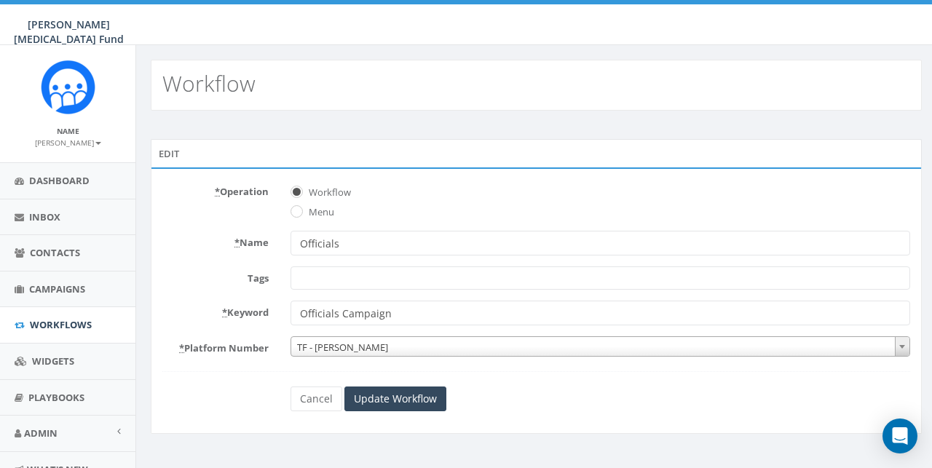
select select
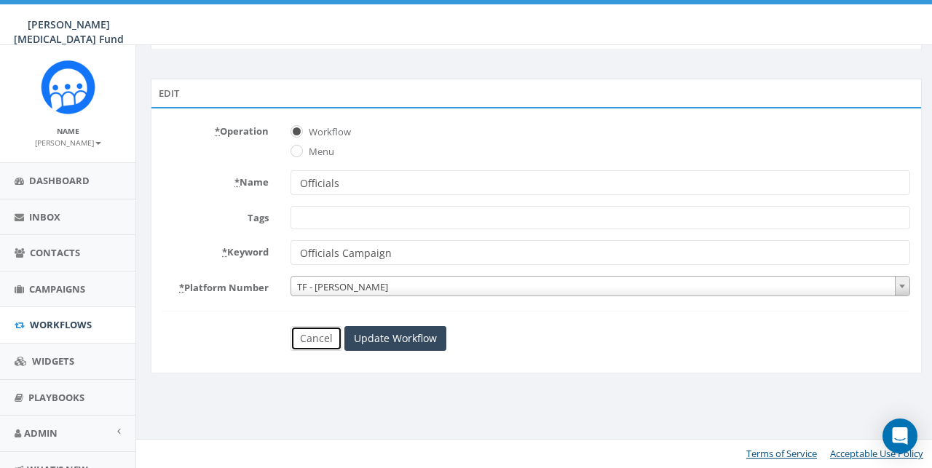
click at [314, 337] on link "Cancel" at bounding box center [317, 338] width 52 height 25
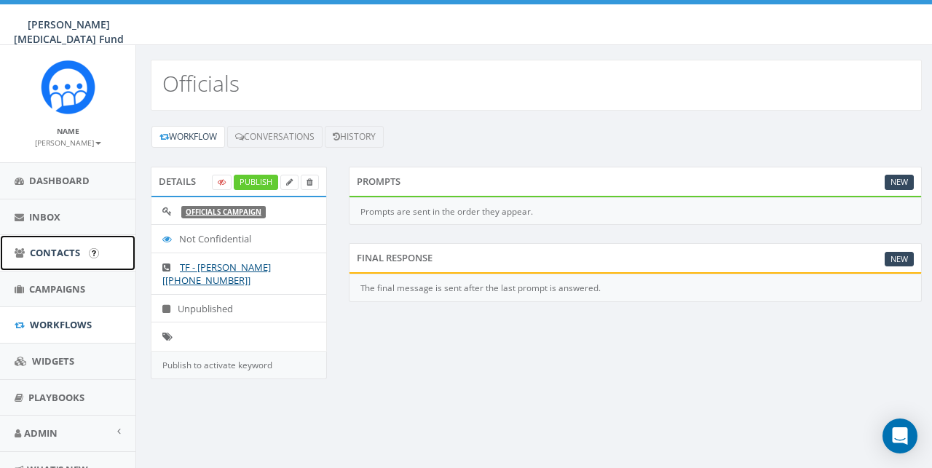
click at [59, 256] on span "Contacts" at bounding box center [55, 252] width 50 height 13
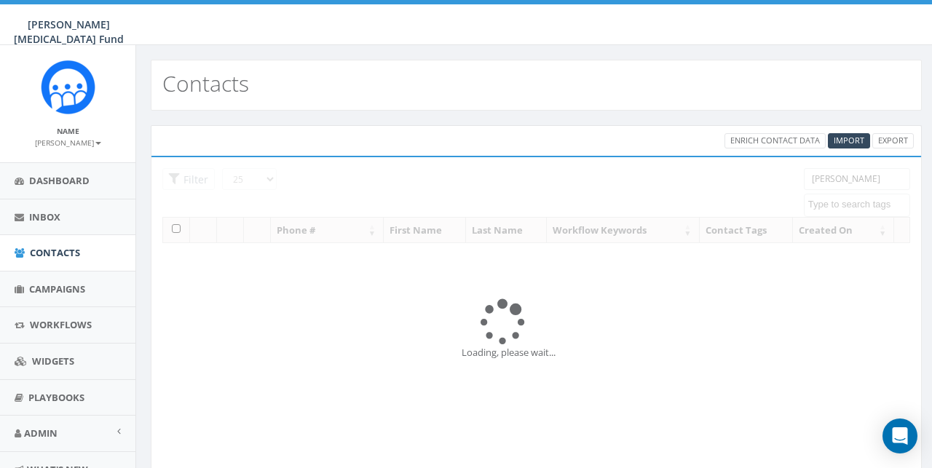
select select
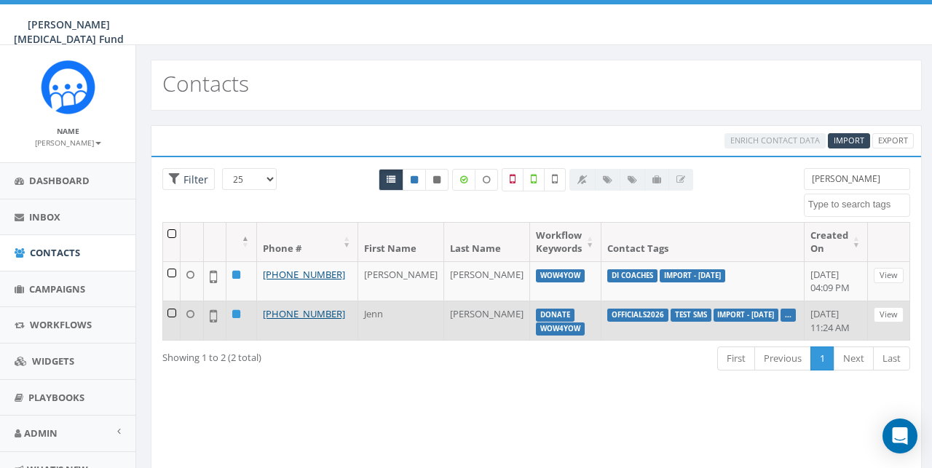
click at [542, 323] on label "Wow4Yow" at bounding box center [560, 329] width 49 height 13
click at [882, 312] on link "View" at bounding box center [889, 314] width 30 height 15
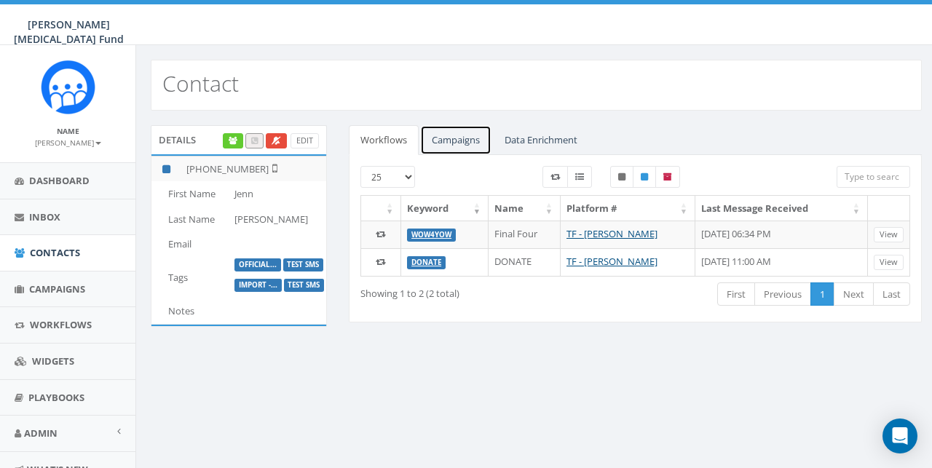
click at [463, 141] on link "Campaigns" at bounding box center [455, 140] width 71 height 30
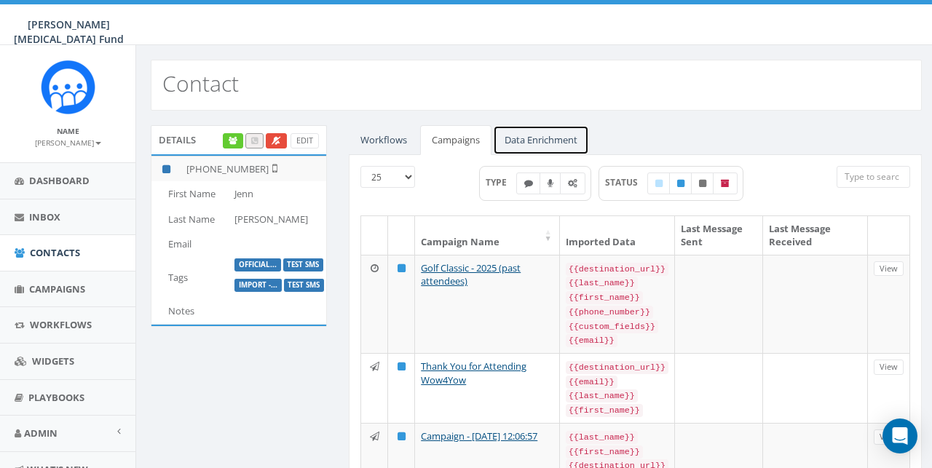
click at [550, 135] on link "Data Enrichment" at bounding box center [541, 140] width 96 height 30
